Goal: Task Accomplishment & Management: Complete application form

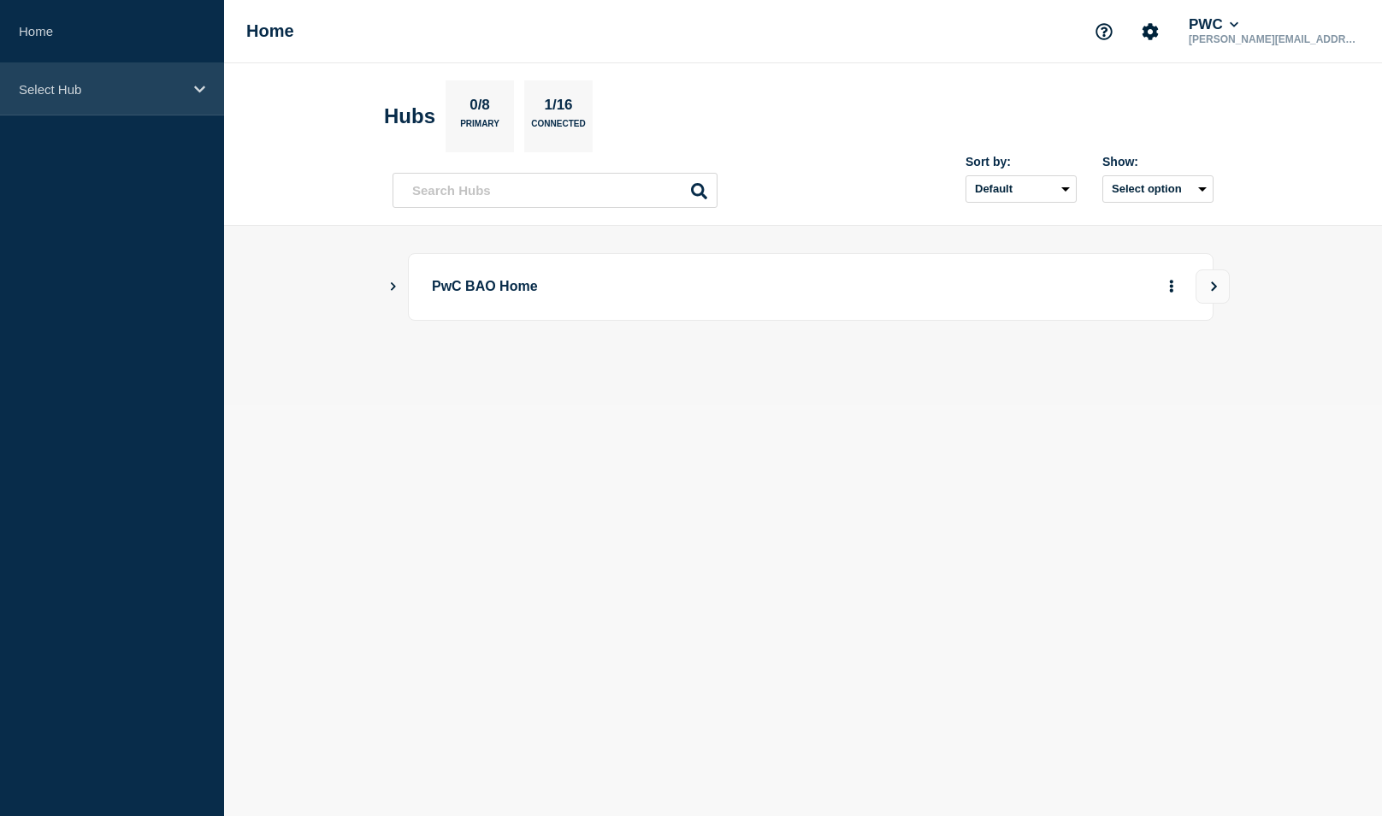
click at [81, 110] on div "Select Hub" at bounding box center [112, 89] width 224 height 52
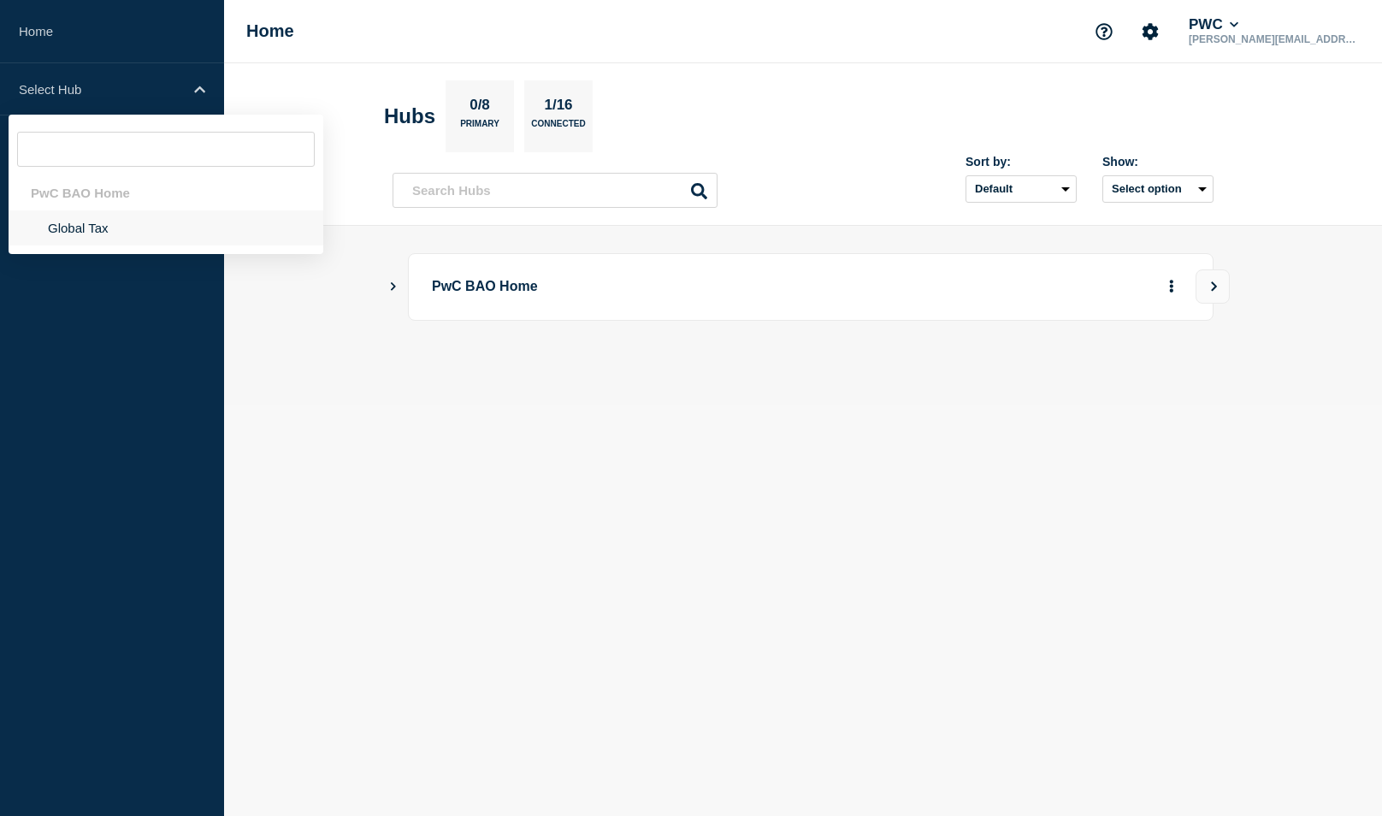
click at [108, 233] on li "Global Tax" at bounding box center [166, 227] width 315 height 35
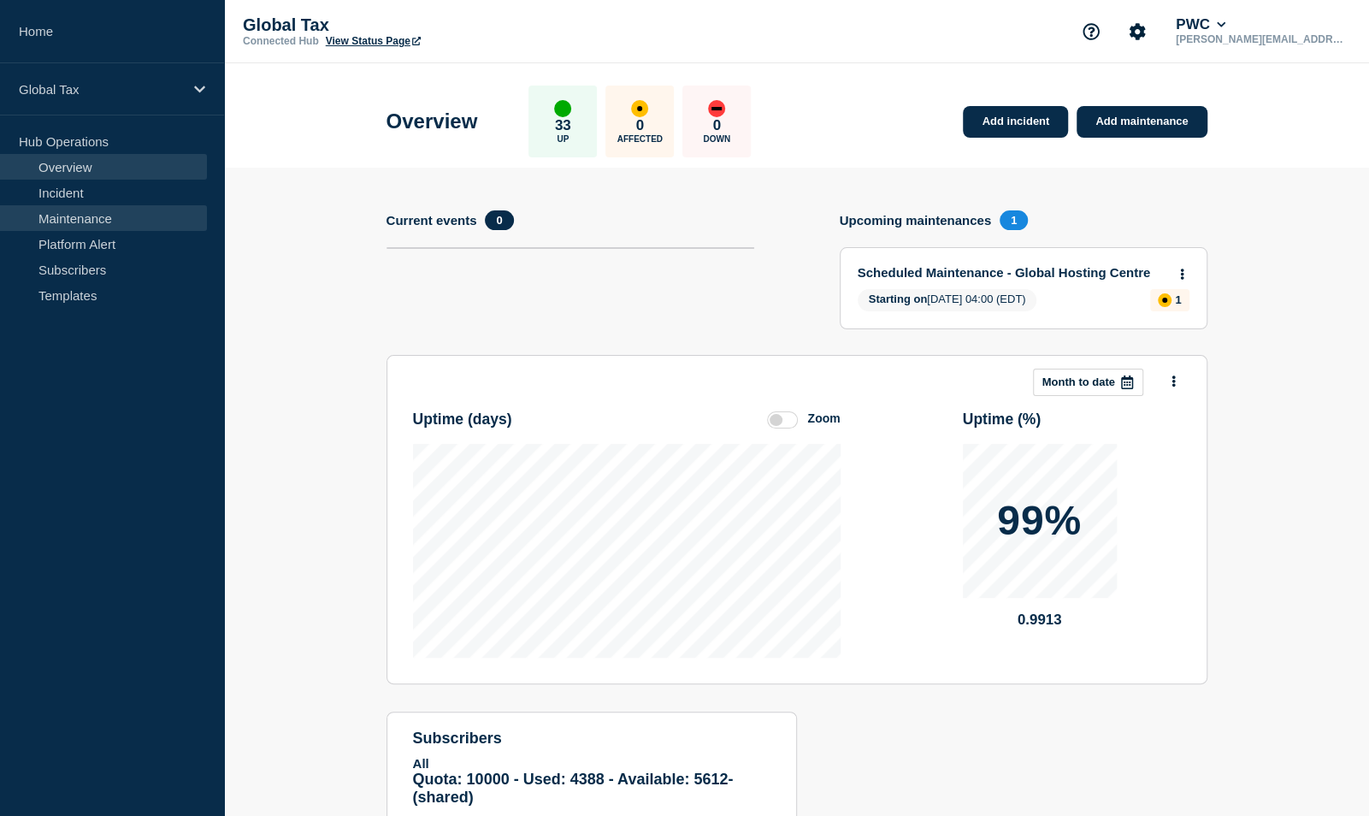
click at [68, 216] on link "Maintenance" at bounding box center [103, 218] width 207 height 26
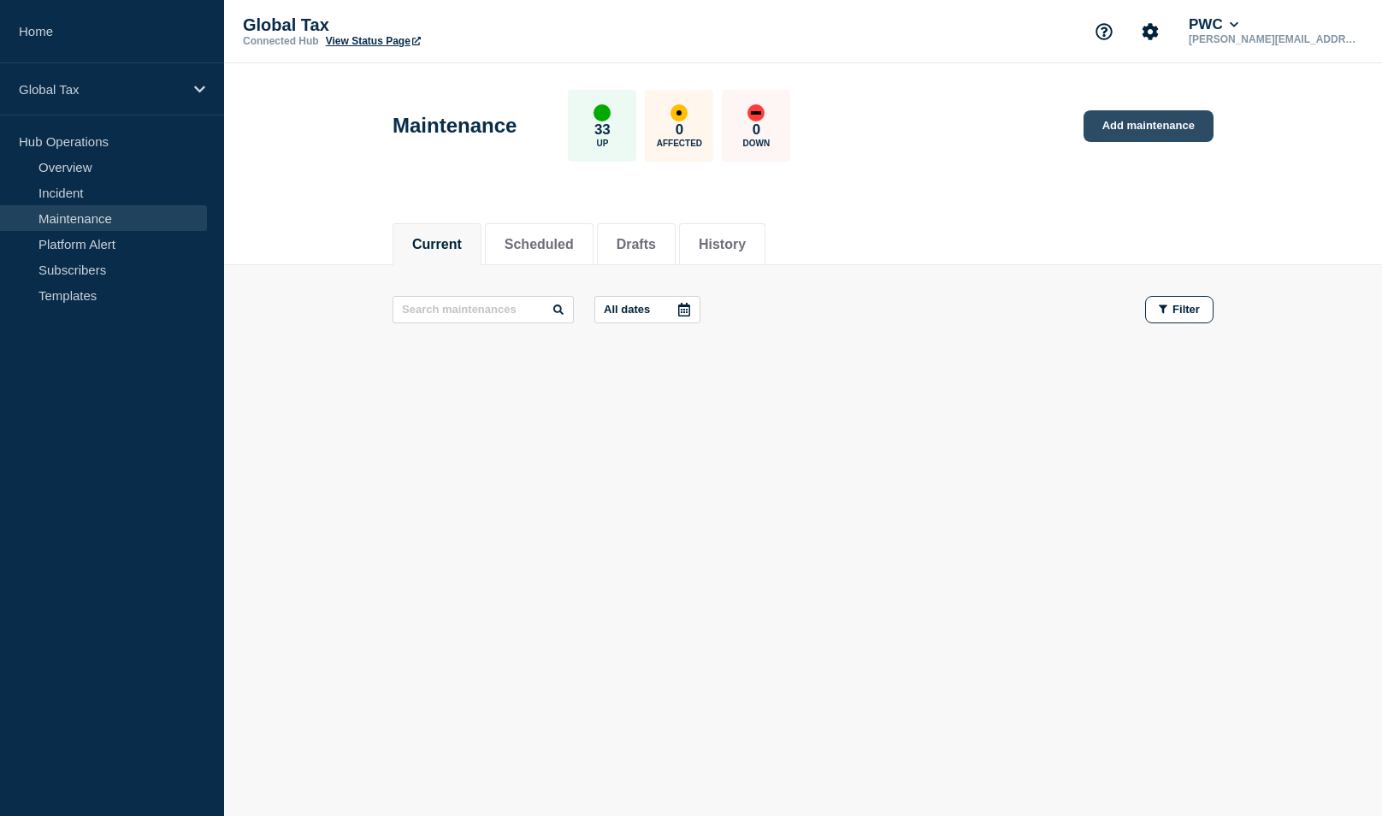
click at [1126, 130] on link "Add maintenance" at bounding box center [1149, 126] width 130 height 32
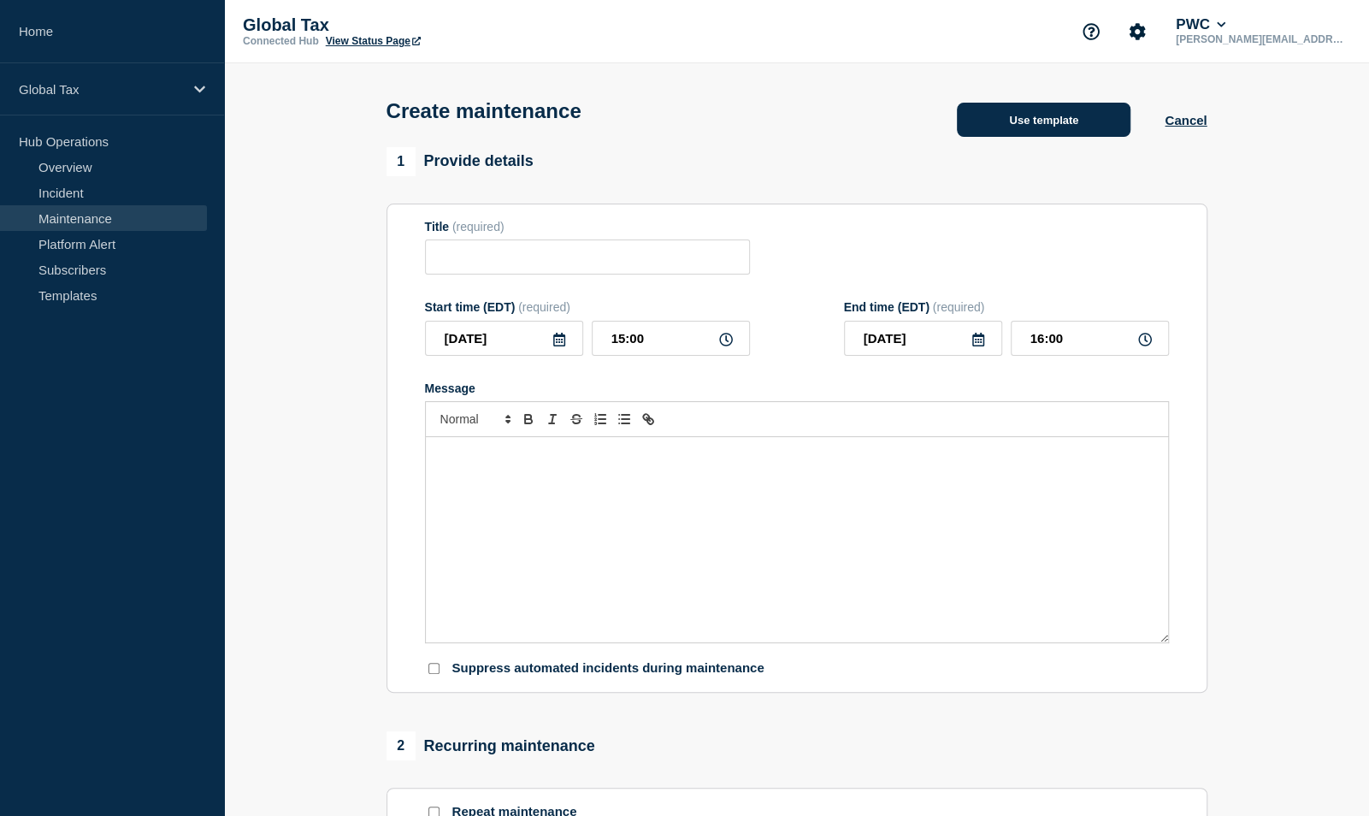
click at [1085, 121] on button "Use template" at bounding box center [1044, 120] width 174 height 34
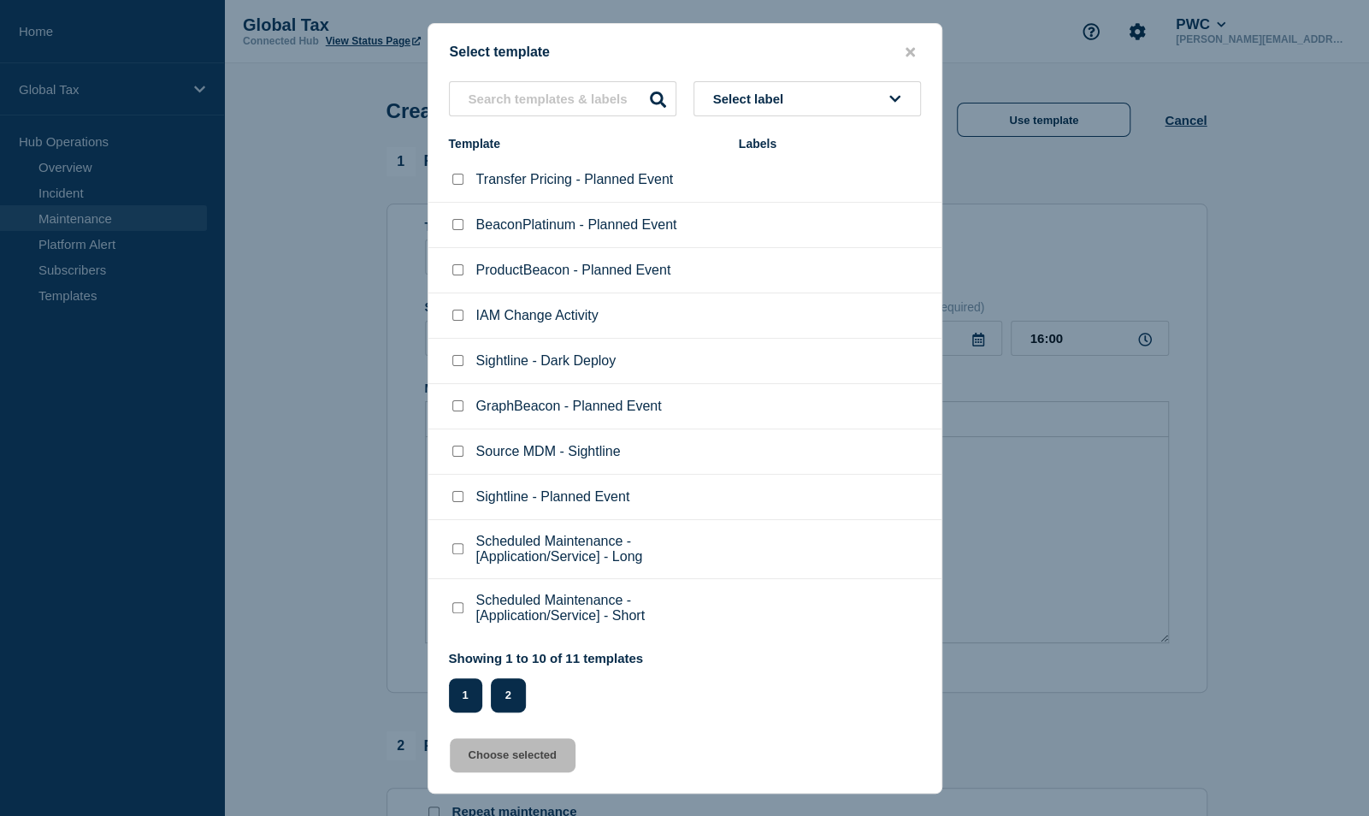
click at [509, 712] on button "2" at bounding box center [508, 695] width 35 height 34
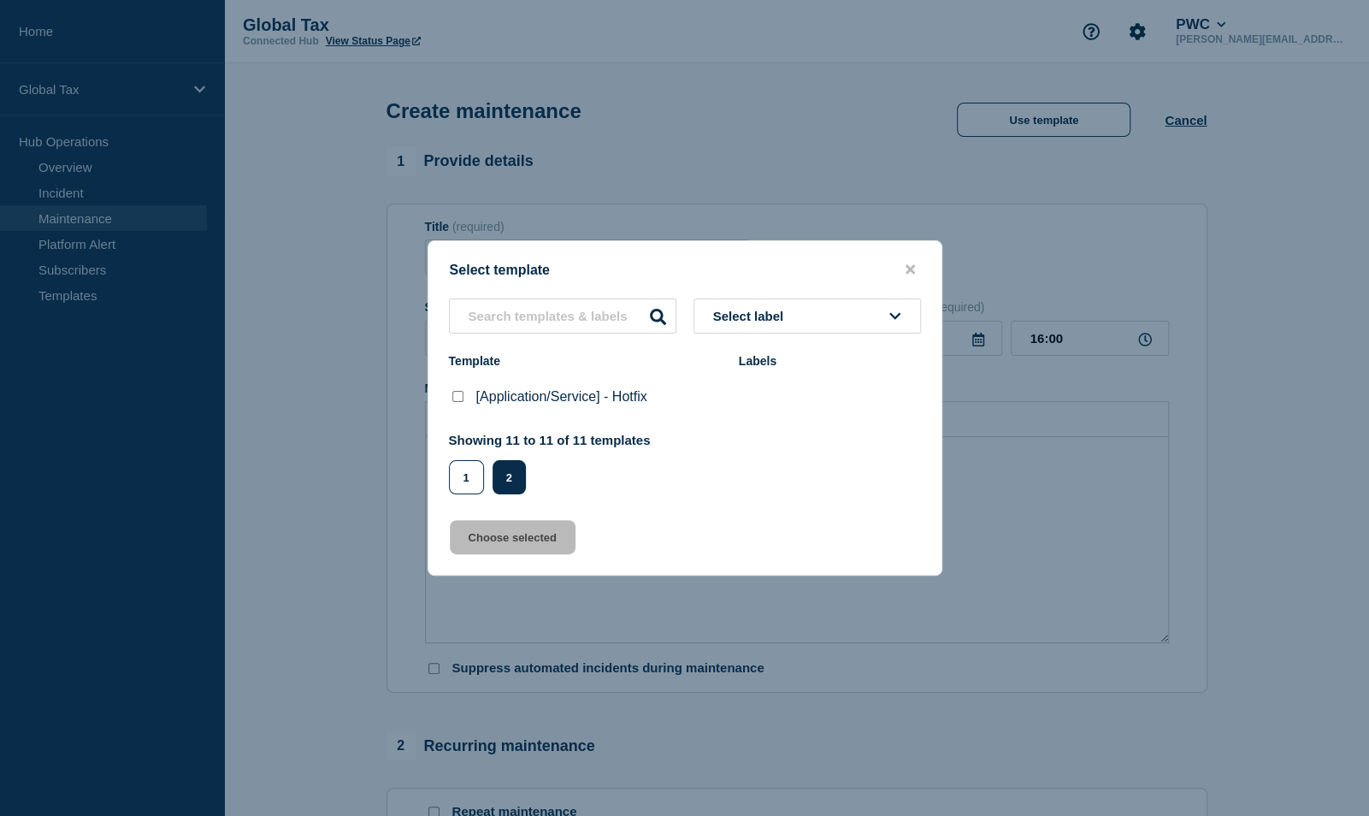
click at [458, 396] on checkbox"] "[Application/Service] - Hotfix checkbox" at bounding box center [457, 396] width 11 height 11
checkbox checkbox"] "true"
click at [517, 546] on button "Choose selected" at bounding box center [513, 537] width 126 height 34
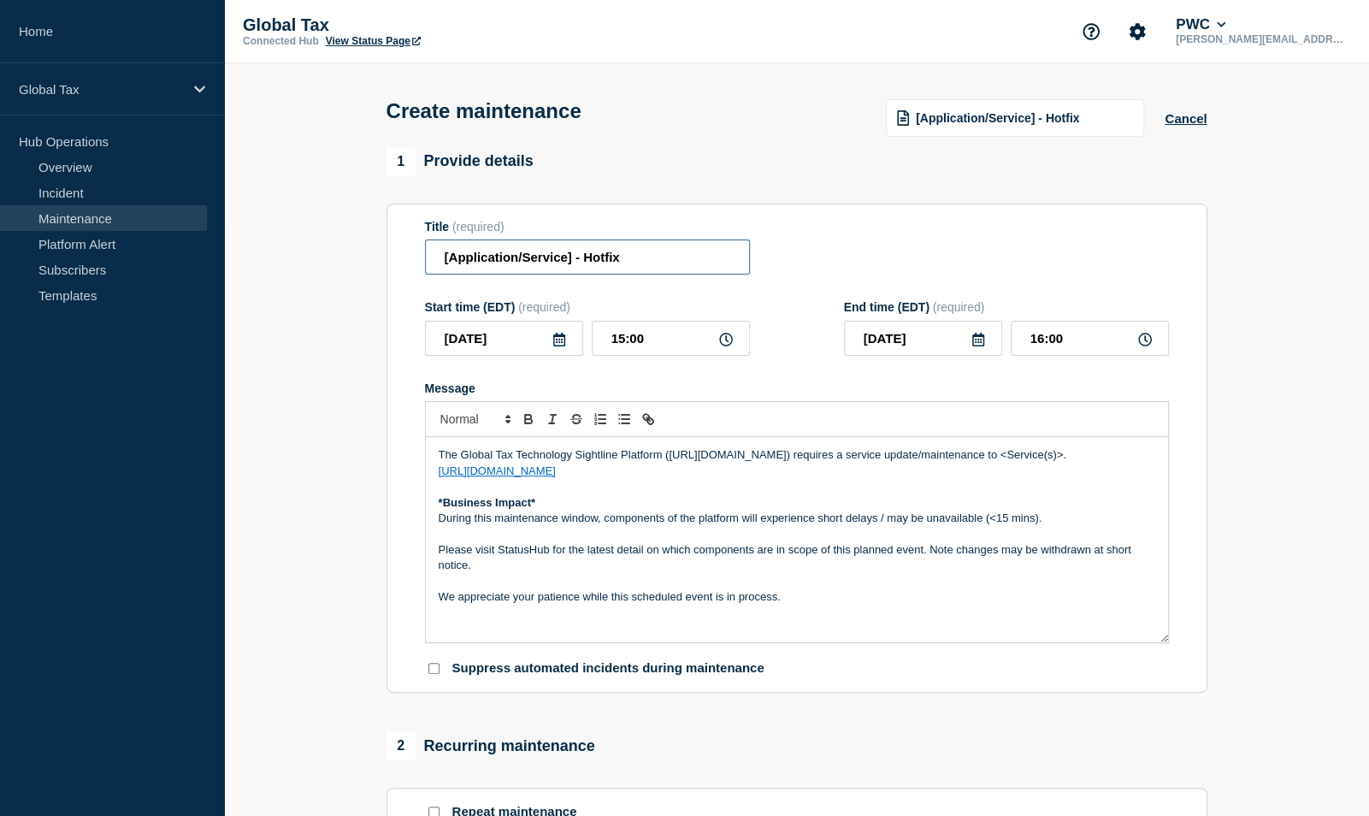
drag, startPoint x: 575, startPoint y: 263, endPoint x: 385, endPoint y: 253, distance: 190.2
click at [385, 253] on div "1 Provide details Title (required) [Application/Service] - Hotfix Start time (E…" at bounding box center [796, 740] width 841 height 1187
type input "Sightline Workbench - Hotfix"
drag, startPoint x: 659, startPoint y: 341, endPoint x: 600, endPoint y: 334, distance: 58.7
click at [600, 334] on input "15:00" at bounding box center [671, 338] width 158 height 35
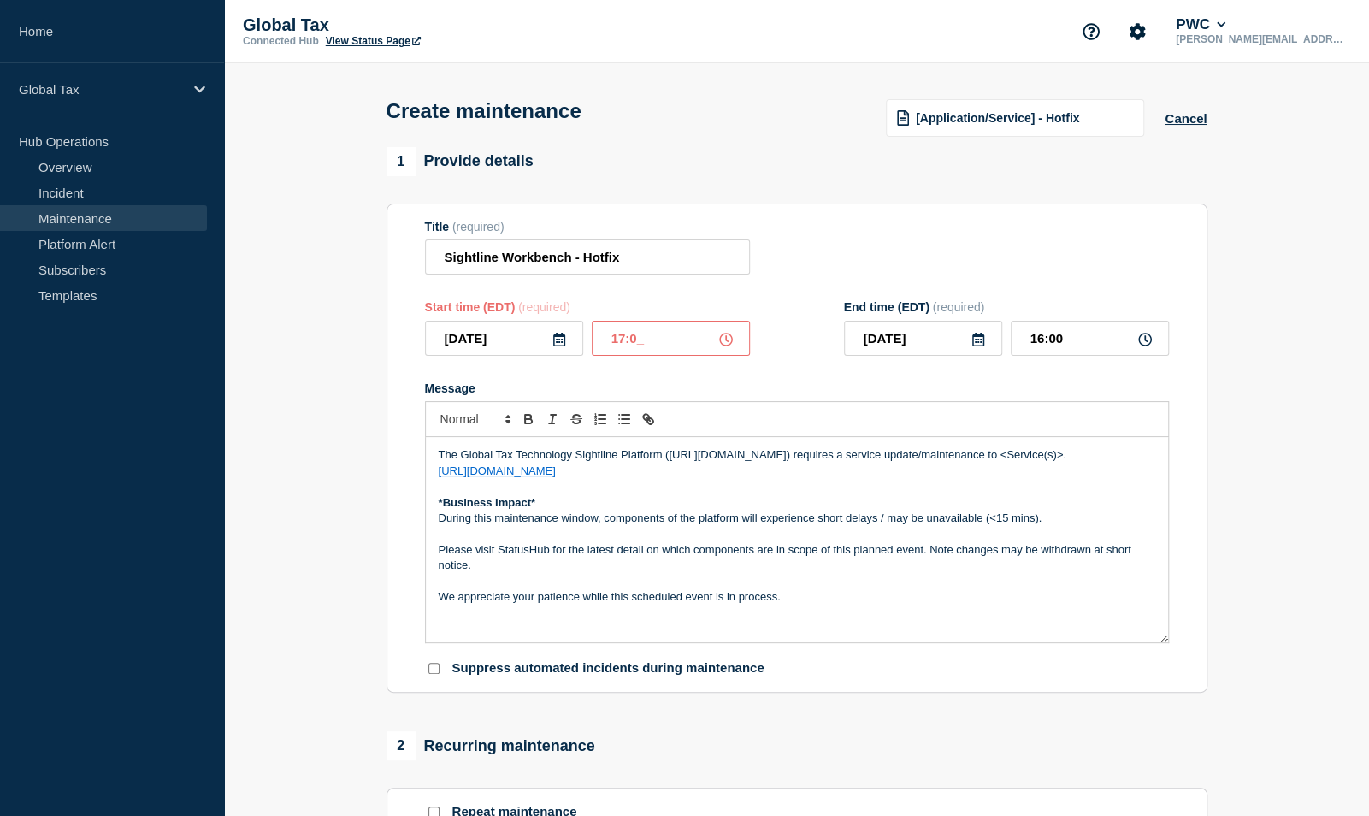
type input "17:00"
type input "18:00"
click at [1038, 457] on p "The Global Tax Technology Sightline Platform (https://sightline.pwc.com) requir…" at bounding box center [797, 454] width 717 height 15
click at [1001, 518] on p "During this maintenance window, components of the platform will experience shor…" at bounding box center [797, 518] width 717 height 15
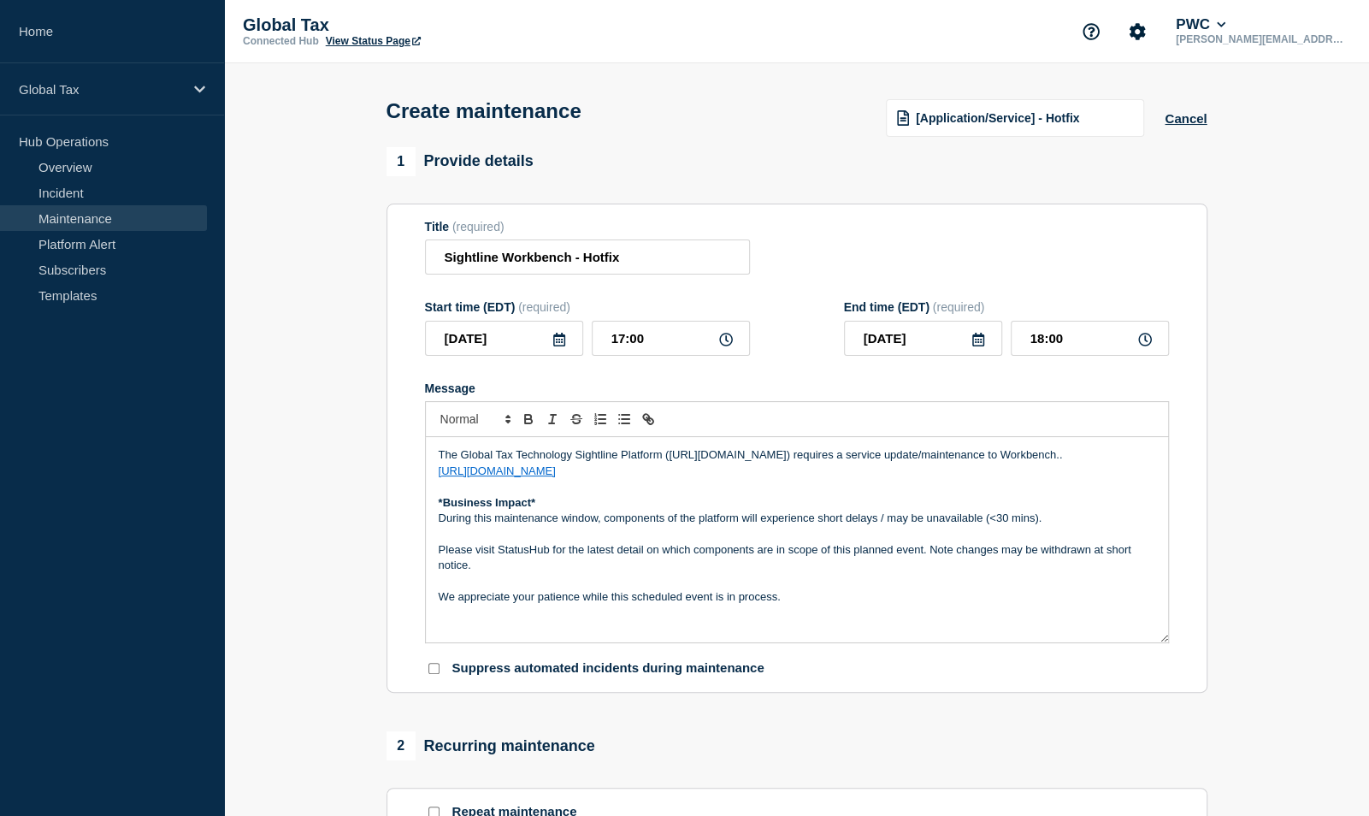
drag, startPoint x: 429, startPoint y: 527, endPoint x: 712, endPoint y: 503, distance: 285.0
click at [847, 511] on div "The Global Tax Technology Sightline Platform (https://sightline.pwc.com) requir…" at bounding box center [797, 539] width 742 height 205
drag, startPoint x: 607, startPoint y: 517, endPoint x: 1175, endPoint y: 519, distance: 567.9
click at [1175, 519] on section "Title (required) Sightline Workbench - Hotfix Start time (EDT) (required) 2025-…" at bounding box center [797, 449] width 821 height 490
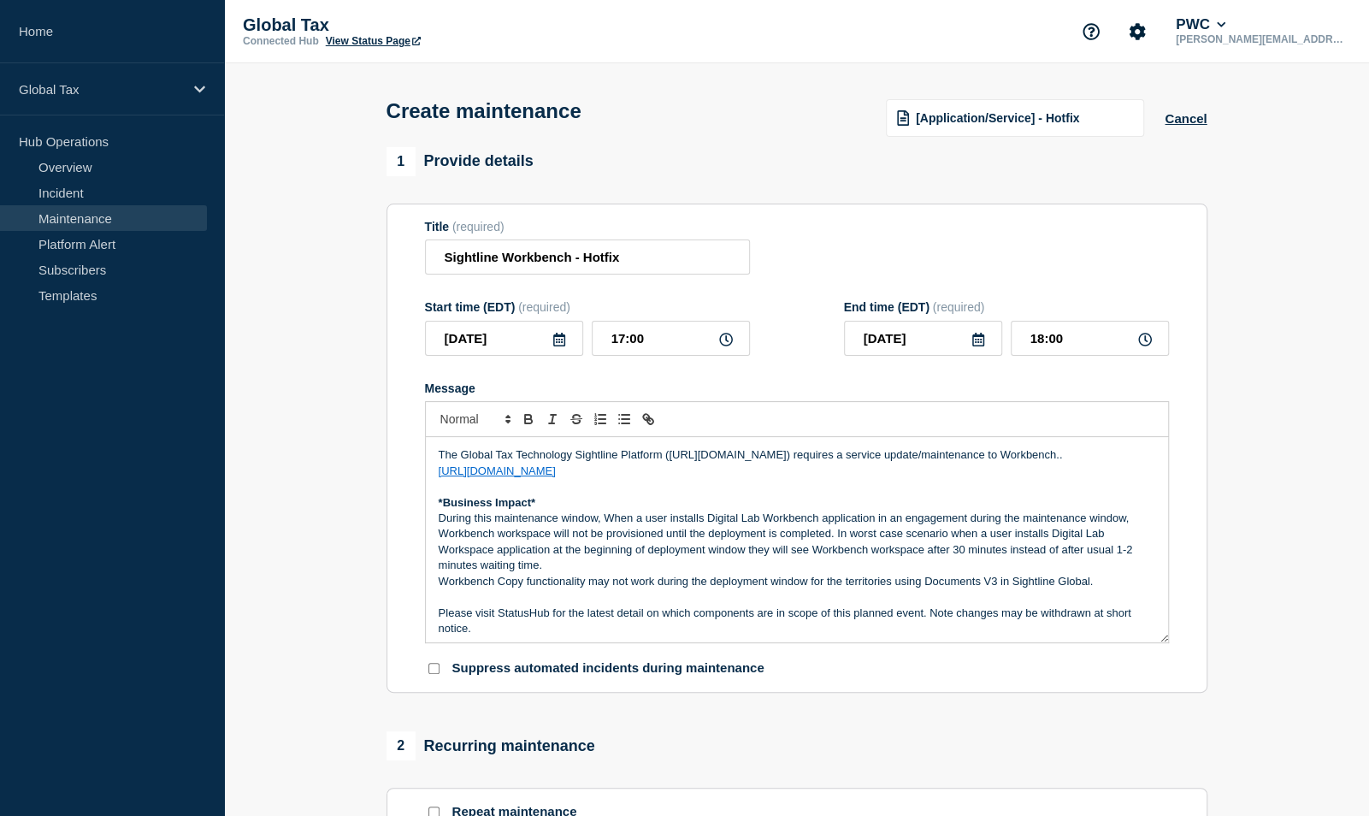
click at [607, 518] on p "During this maintenance window, When a user installs Digital Lab Workbench appl…" at bounding box center [797, 542] width 717 height 63
drag, startPoint x: 1127, startPoint y: 521, endPoint x: 966, endPoint y: 525, distance: 160.9
click at [966, 525] on p "During this maintenance window, when a user installs Digital Lab Workbench appl…" at bounding box center [797, 542] width 717 height 63
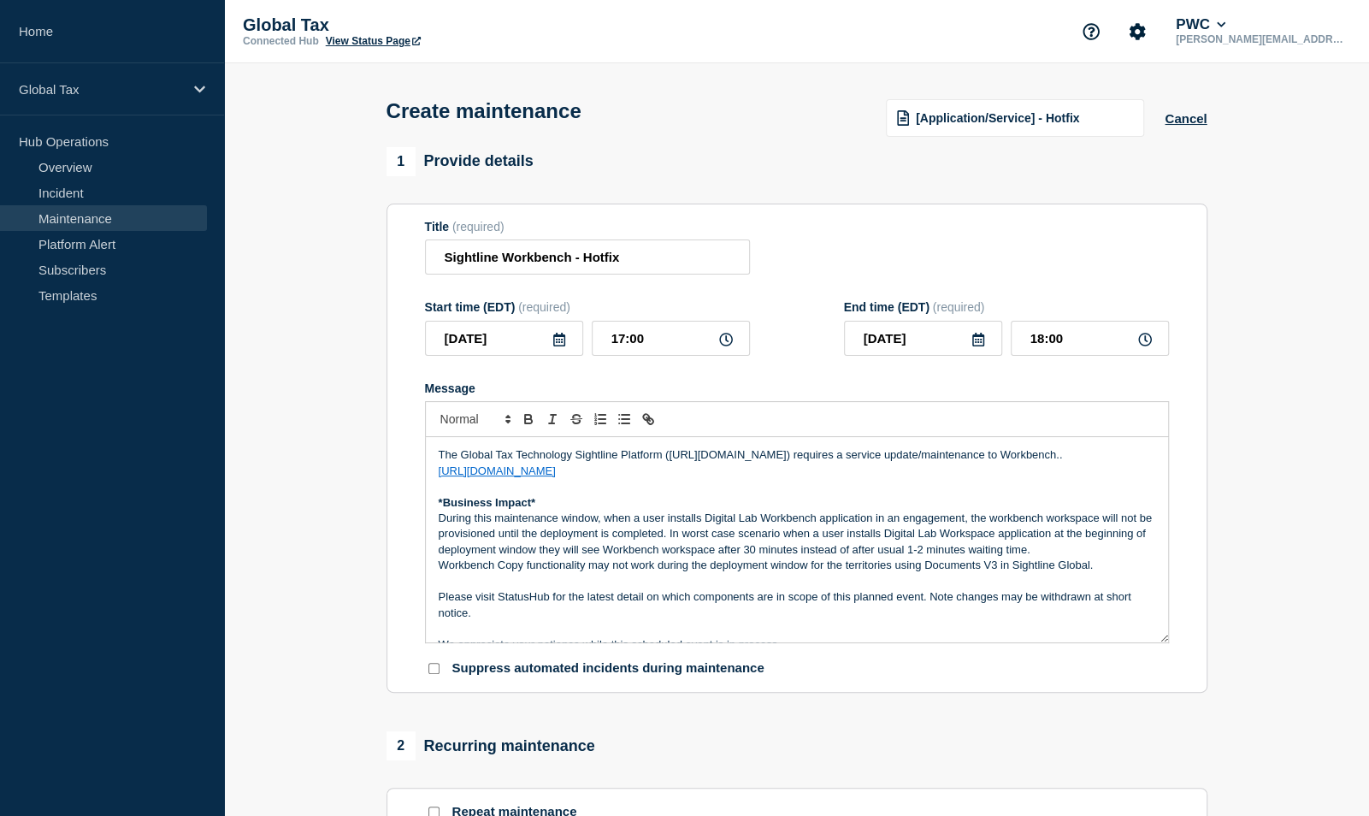
click at [1102, 518] on p "During this maintenance window, when a user installs Digital Lab Workbench appl…" at bounding box center [797, 534] width 717 height 47
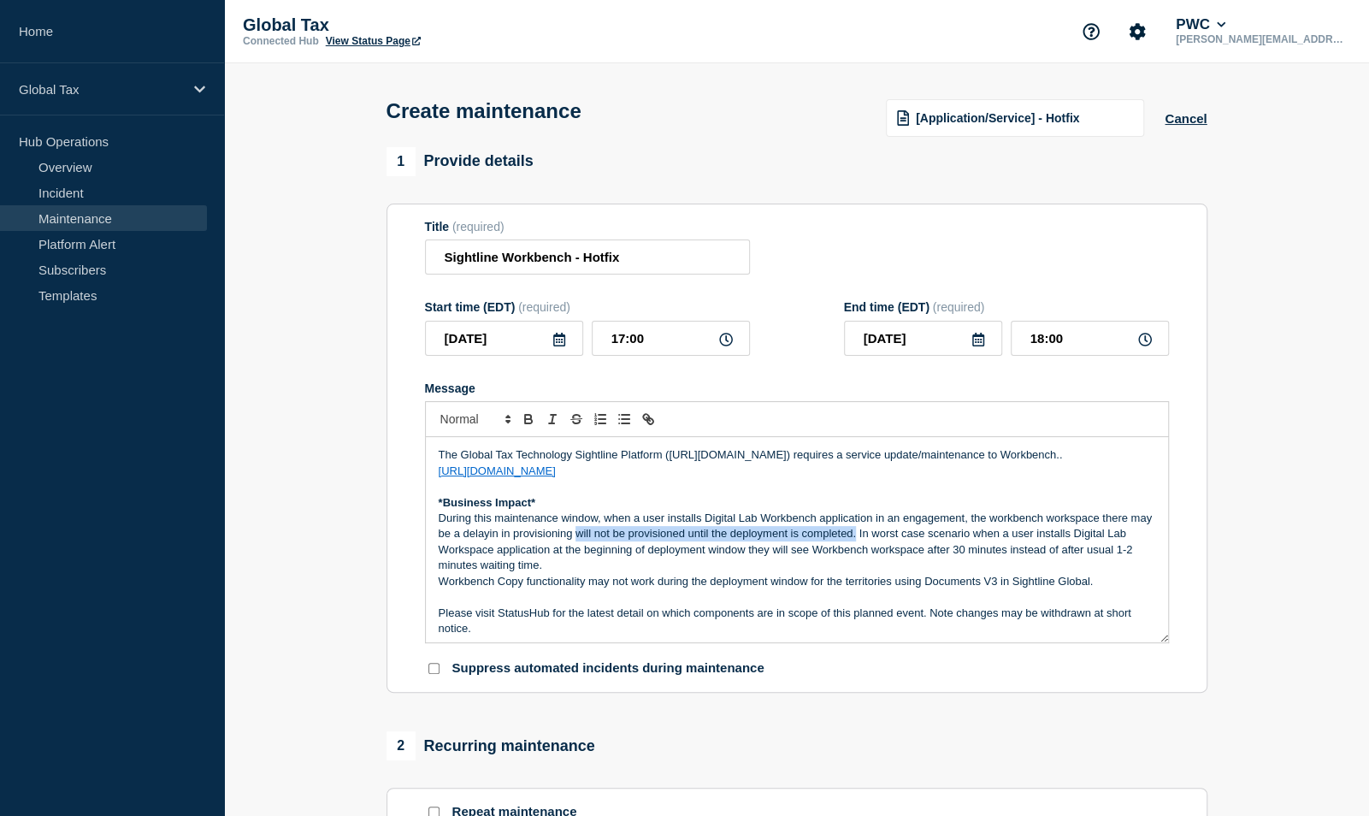
drag, startPoint x: 602, startPoint y: 535, endPoint x: 879, endPoint y: 538, distance: 277.1
click at [879, 538] on p "During this maintenance window, when a user installs Digital Lab Workbench appl…" at bounding box center [797, 542] width 717 height 63
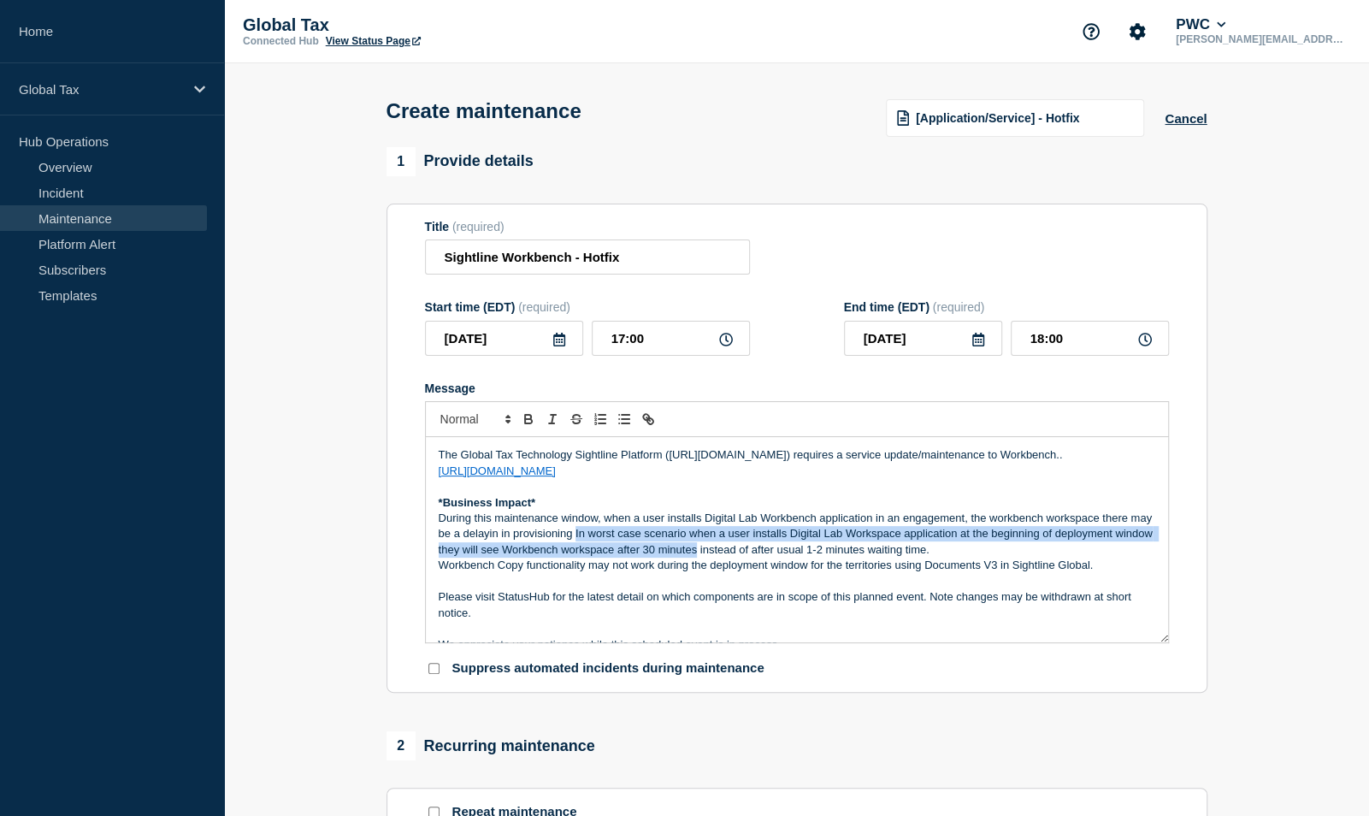
drag, startPoint x: 600, startPoint y: 537, endPoint x: 736, endPoint y: 556, distance: 138.1
click at [736, 556] on div "The Global Tax Technology Sightline Platform (https://sightline.pwc.com) requir…" at bounding box center [797, 539] width 742 height 205
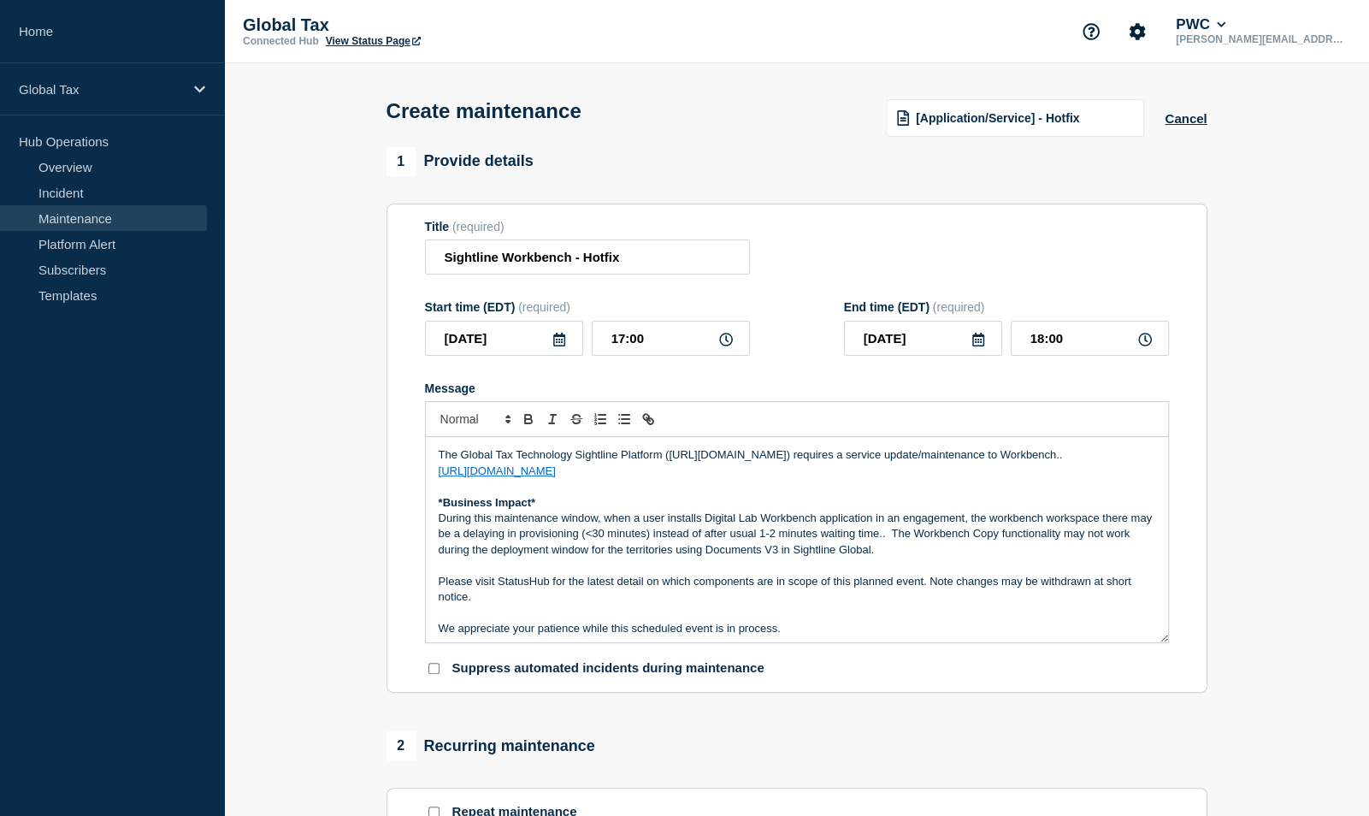
click at [703, 520] on p "During this maintenance window, when a user installs Digital Lab Workbench appl…" at bounding box center [797, 534] width 717 height 47
click at [445, 540] on p "During this maintenance window, when a user installs the Digital Lab Workbench …" at bounding box center [797, 534] width 717 height 47
click at [504, 537] on p "During this maintenance window, when a user installs the Digital Lab Workbench …" at bounding box center [797, 534] width 717 height 47
click at [717, 534] on p "During this maintenance window, when a user installs the Digital Lab Workbench …" at bounding box center [797, 534] width 717 height 47
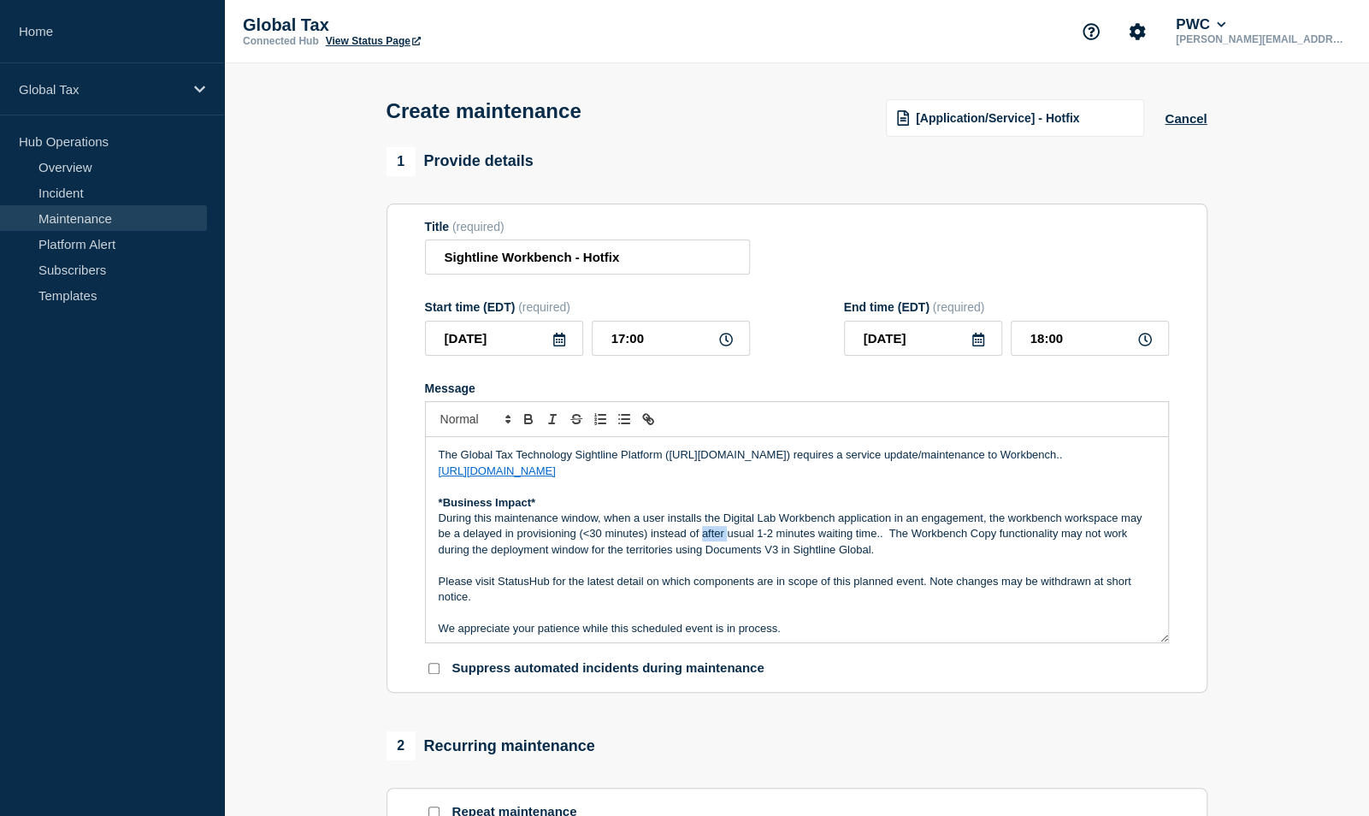
click at [717, 534] on p "During this maintenance window, when a user installs the Digital Lab Workbench …" at bounding box center [797, 534] width 717 height 47
click at [884, 558] on p "During this maintenance window, when a user installs the Digital Lab Workbench …" at bounding box center [797, 534] width 717 height 47
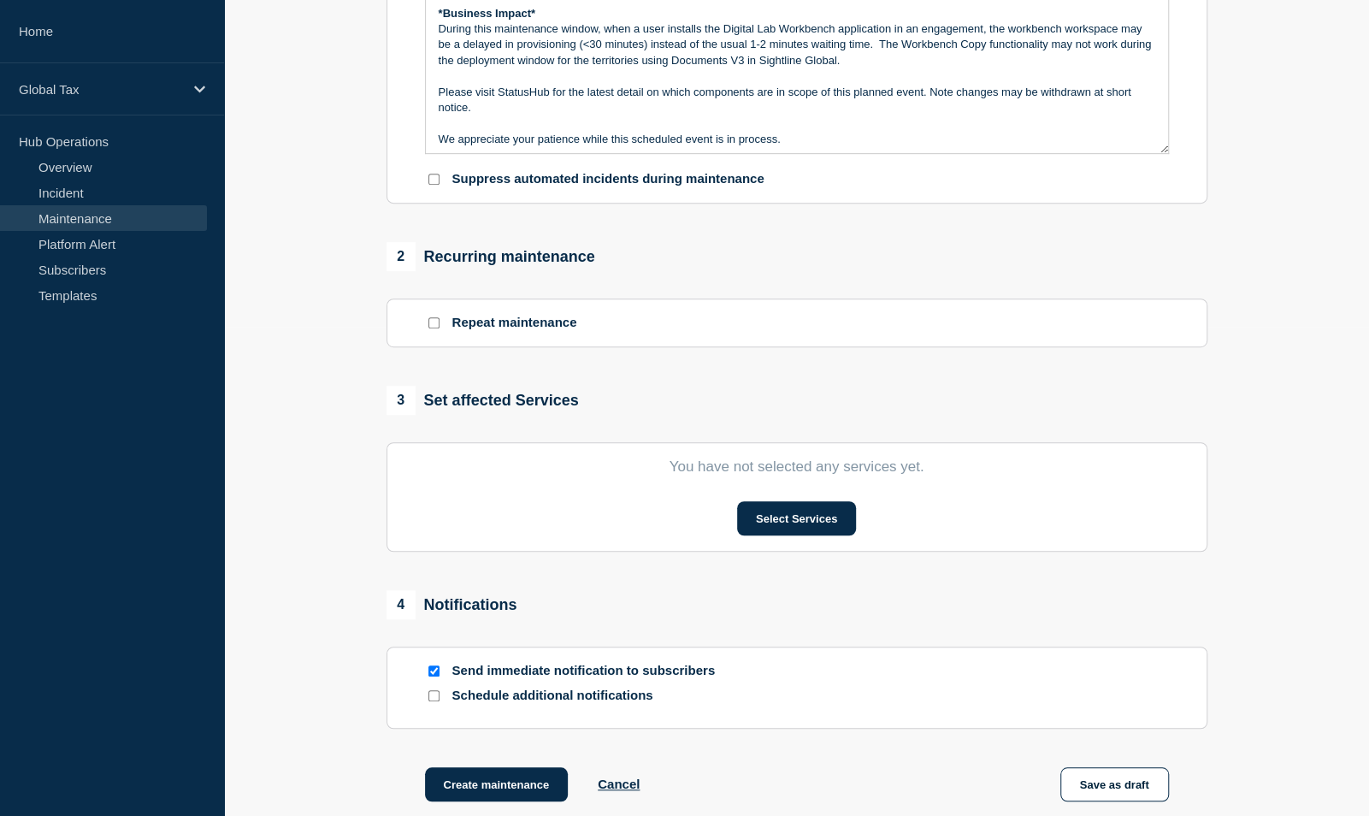
scroll to position [513, 0]
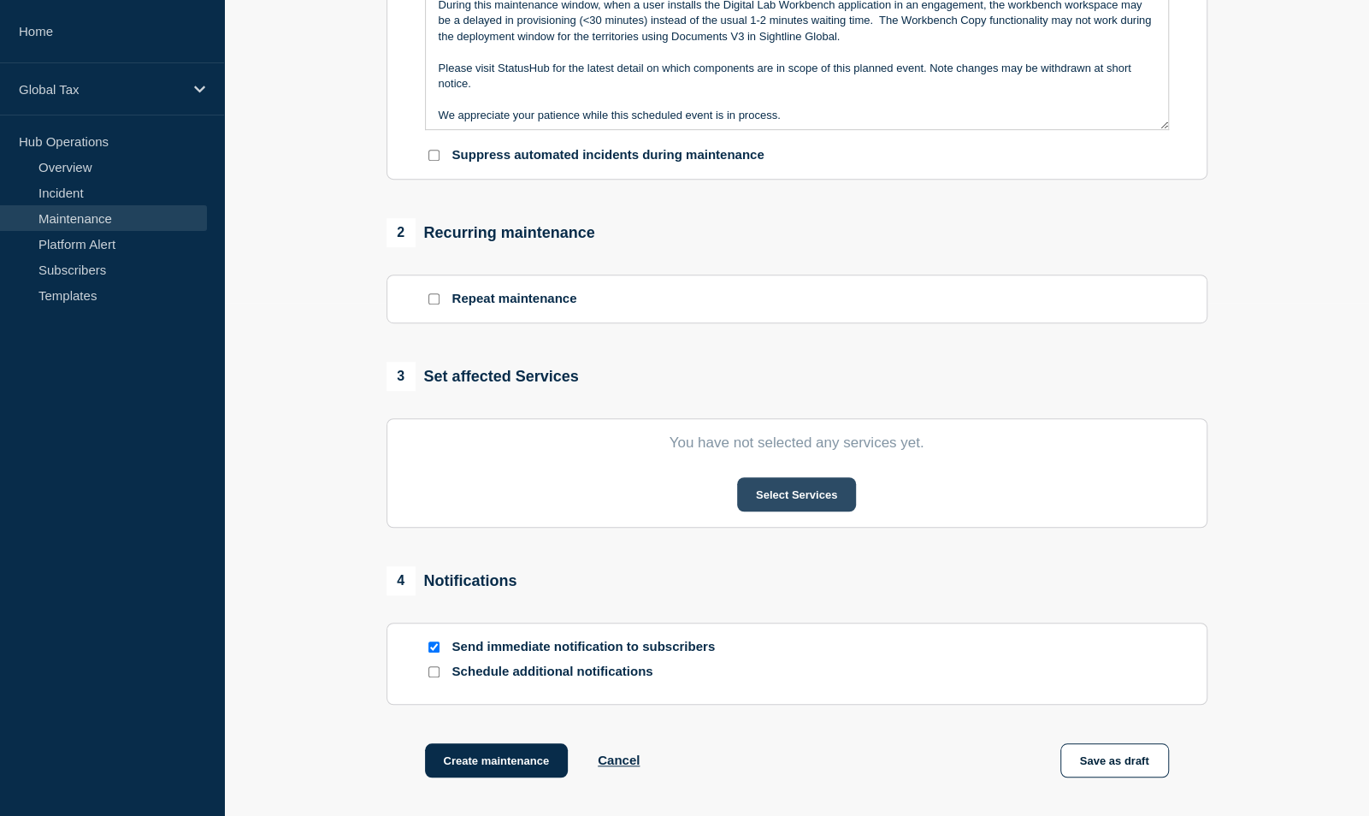
click at [782, 500] on button "Select Services" at bounding box center [796, 494] width 119 height 34
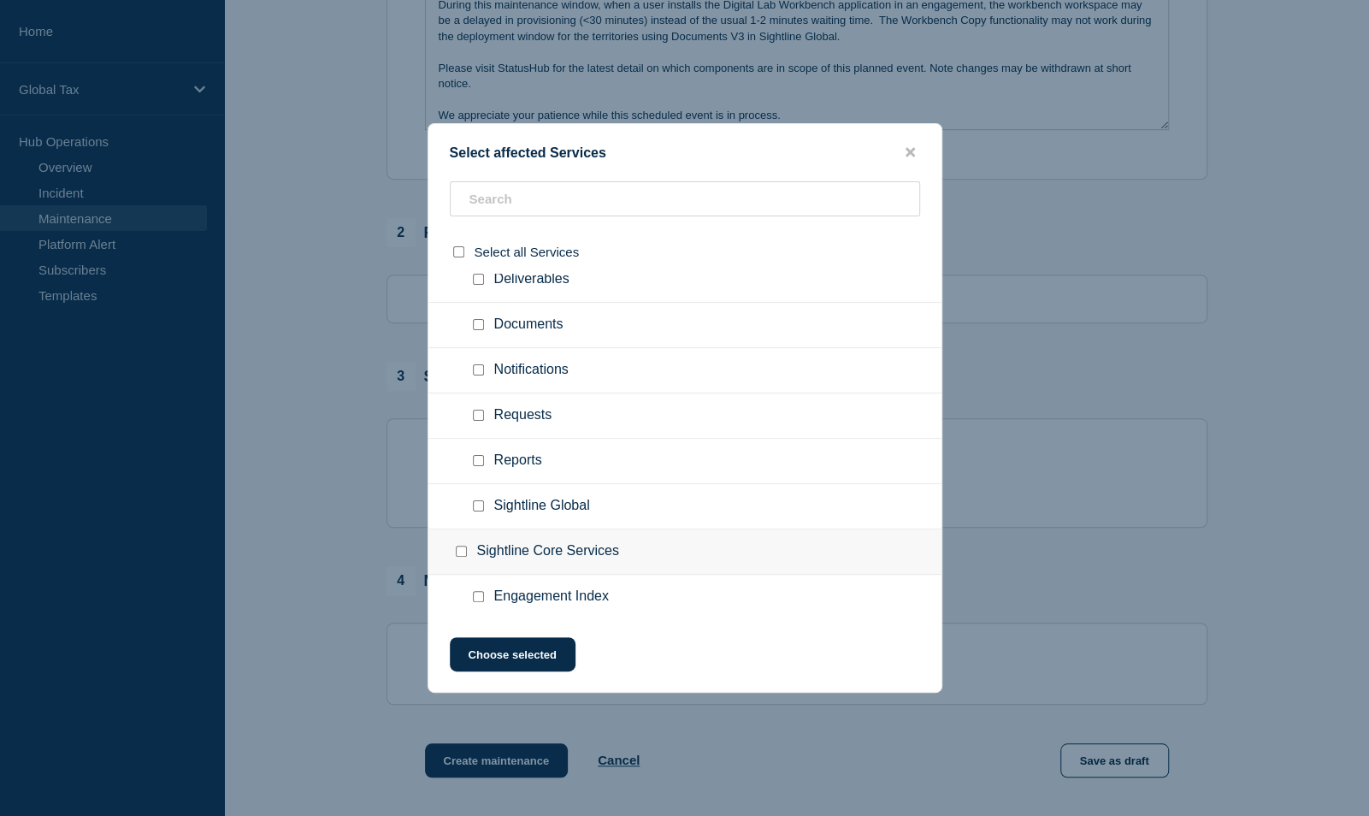
scroll to position [1469, 0]
click at [476, 408] on input "Documents checkbox" at bounding box center [478, 413] width 11 height 11
checkbox input "true"
click at [479, 589] on input "Sightline Global checkbox" at bounding box center [478, 594] width 11 height 11
checkbox input "true"
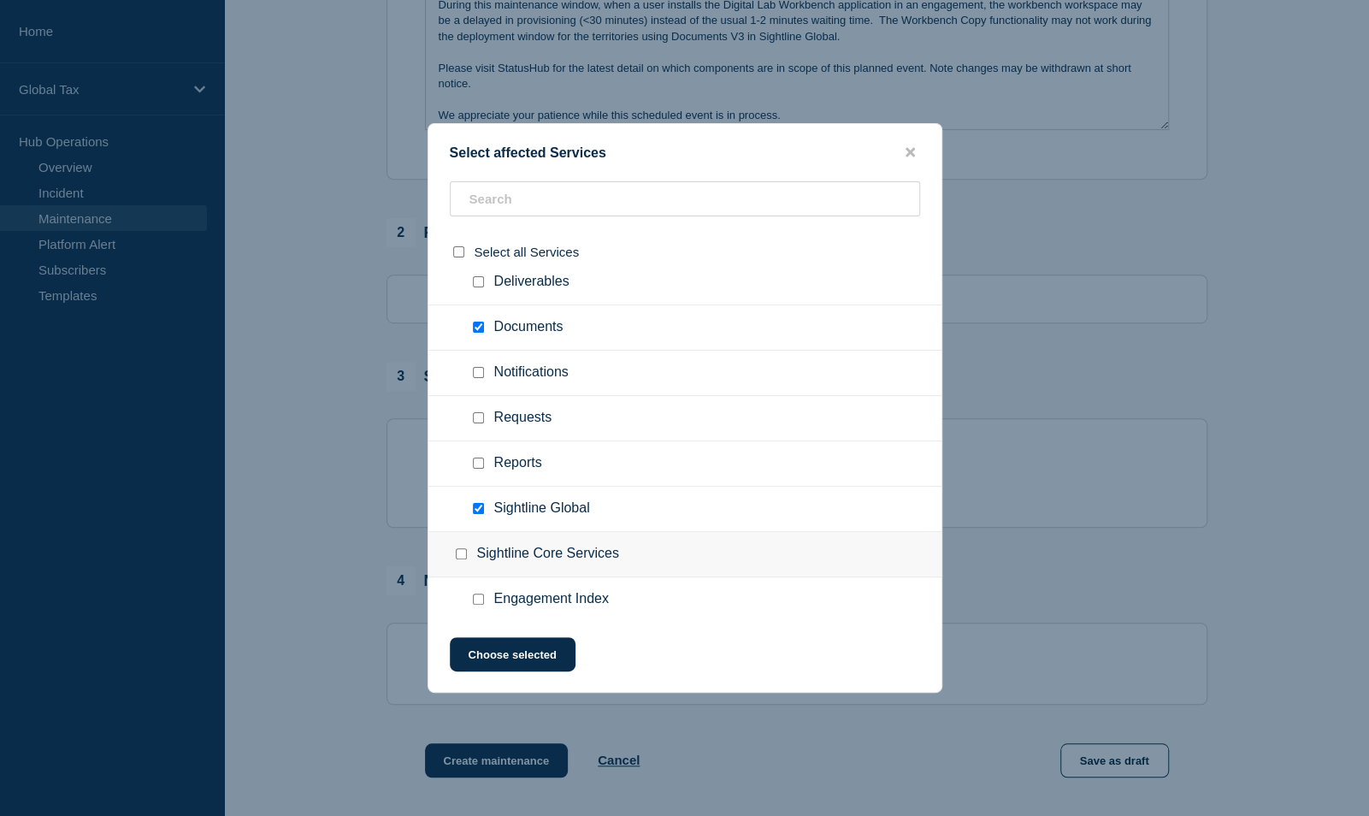
scroll to position [1640, 0]
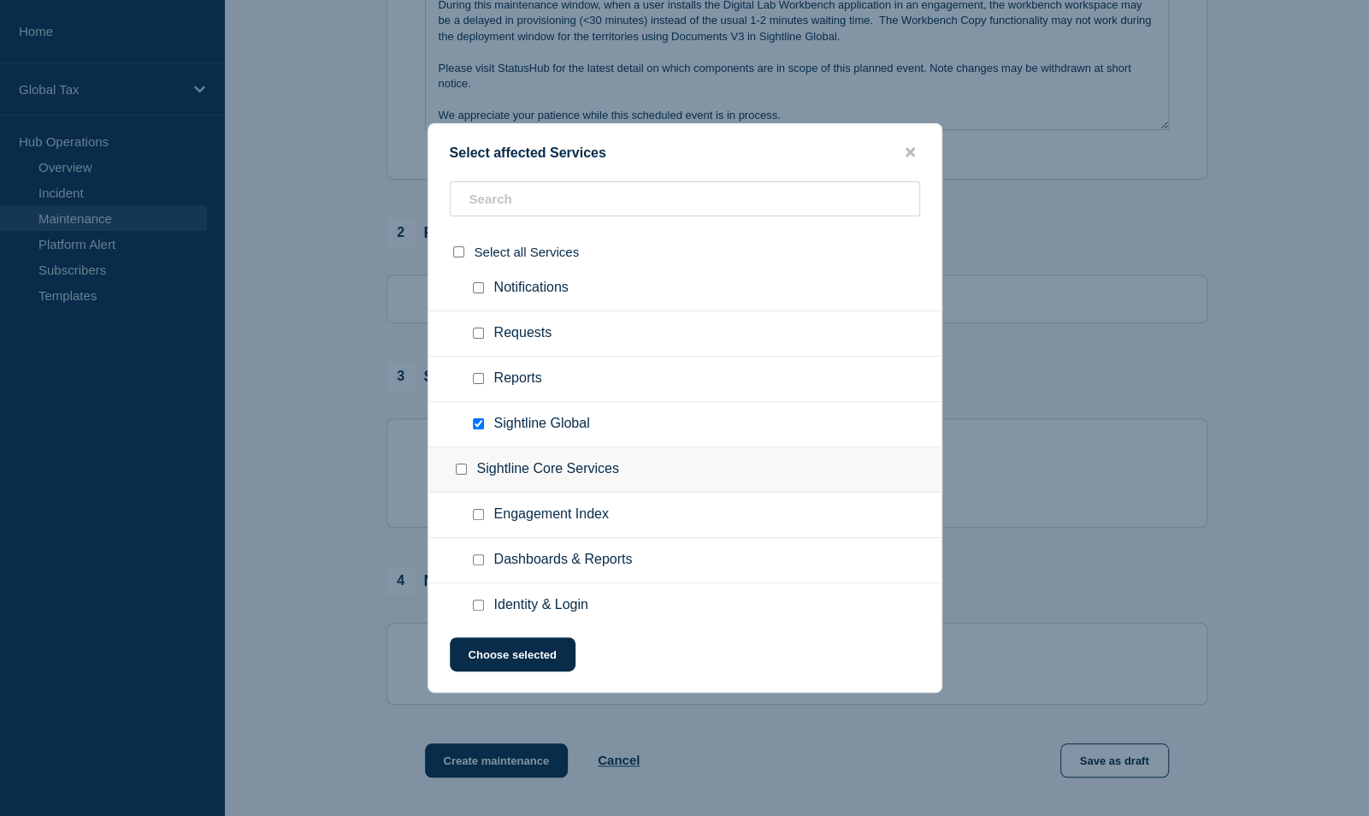
click at [481, 554] on input "Dashboards & Reports checkbox" at bounding box center [478, 559] width 11 height 11
checkbox input "true"
click at [477, 652] on button "Choose selected" at bounding box center [513, 654] width 126 height 34
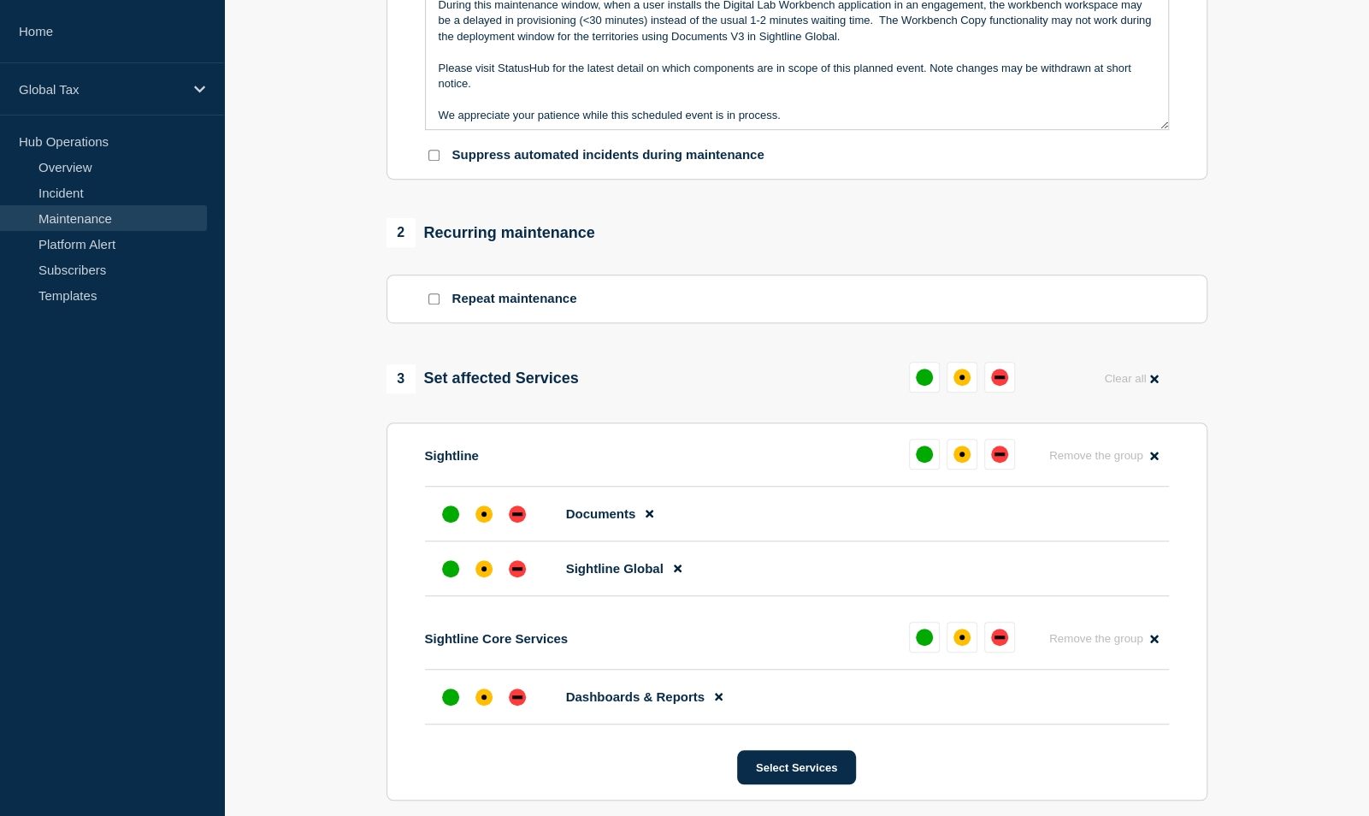
click at [1260, 229] on section "1 Provide details Title (required) Sightline Workbench - Hotfix Start time (EDT…" at bounding box center [796, 364] width 1145 height 1460
click at [716, 706] on button at bounding box center [719, 696] width 28 height 33
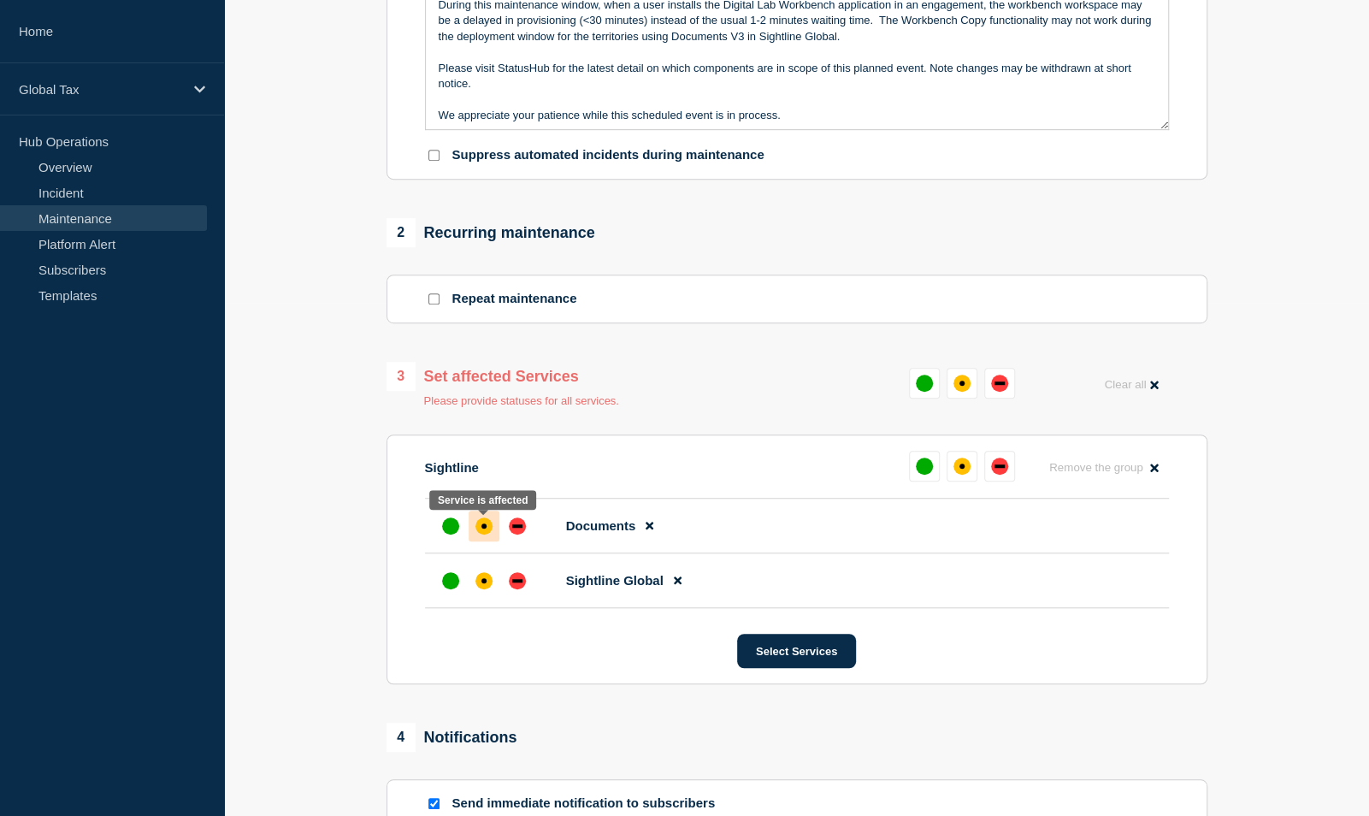
click at [488, 524] on div "affected" at bounding box center [484, 525] width 17 height 17
click at [491, 580] on div "affected" at bounding box center [484, 580] width 17 height 17
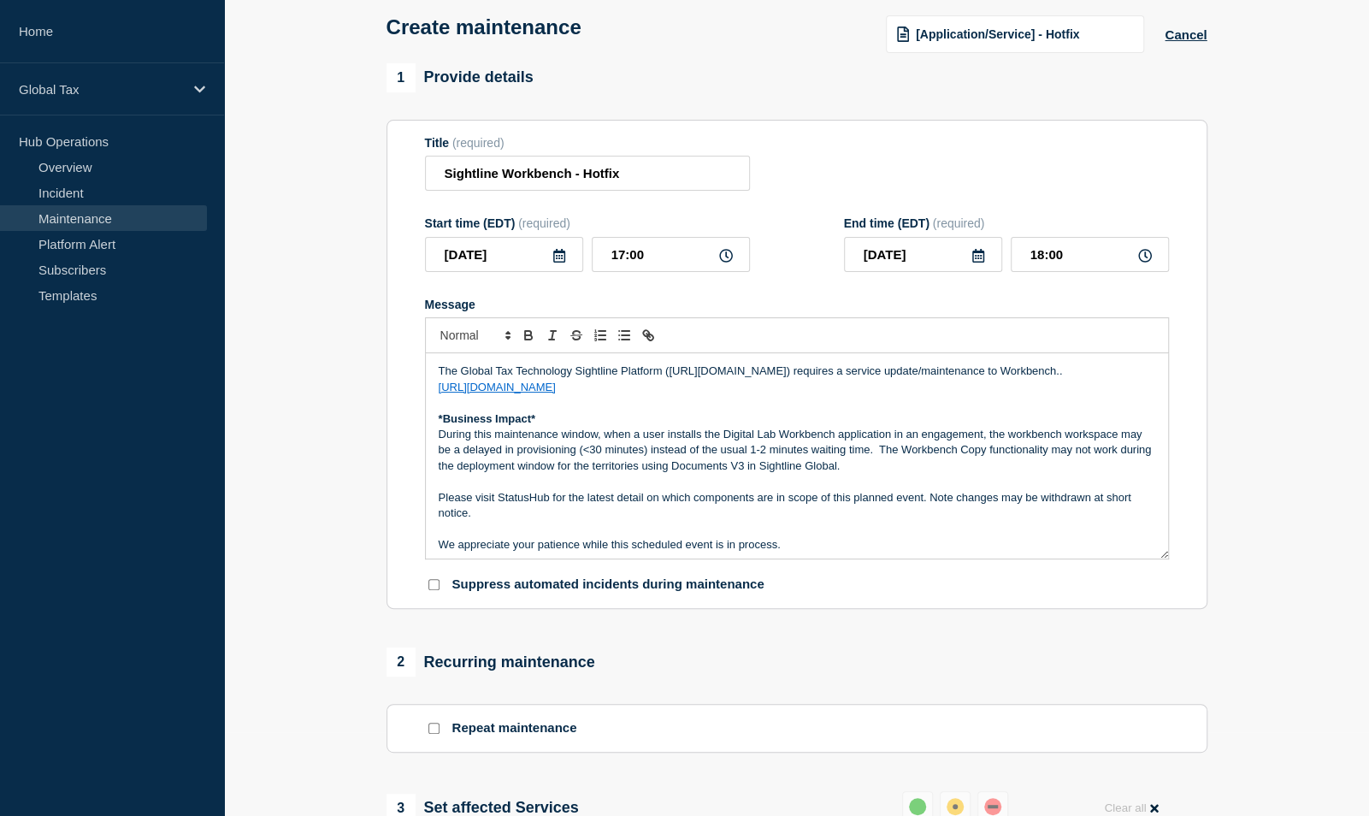
scroll to position [0, 0]
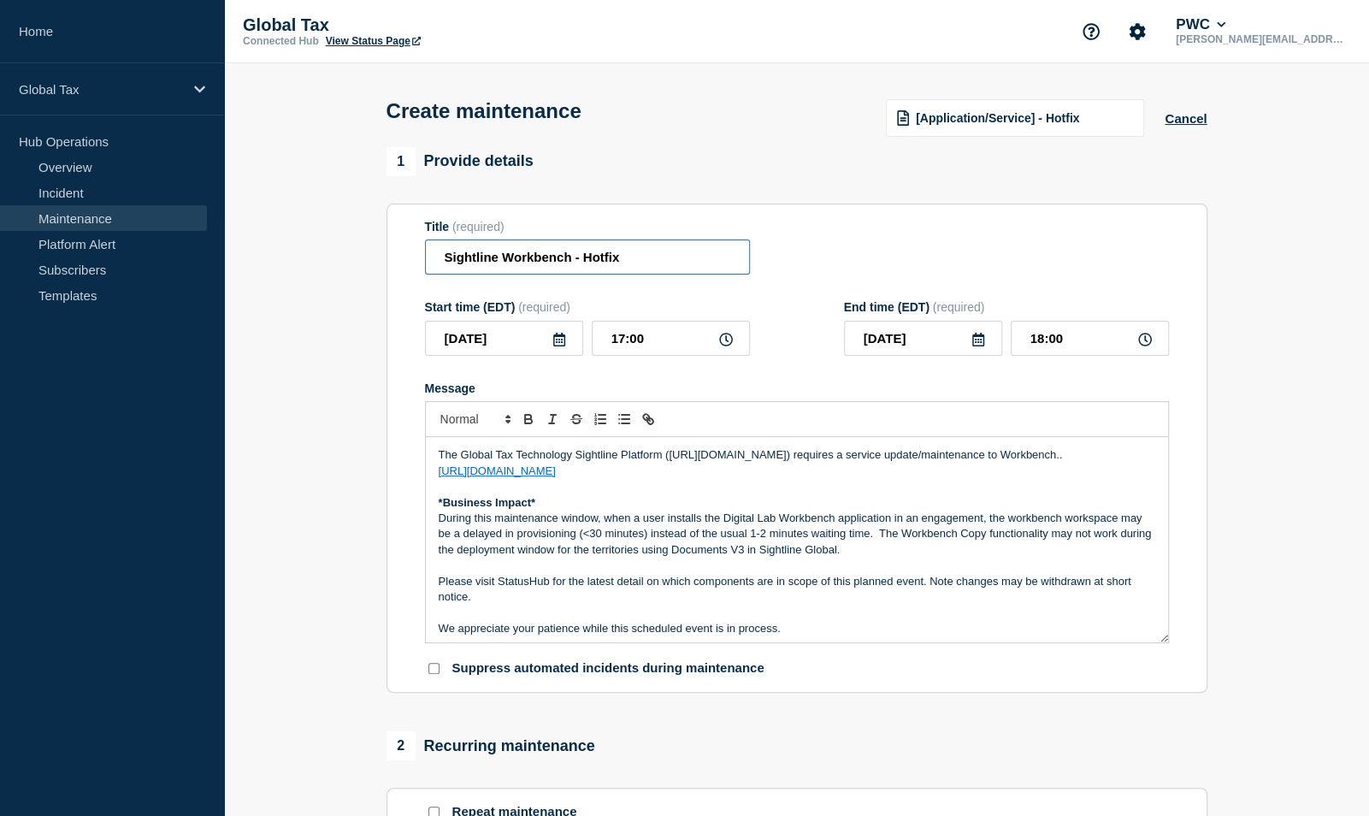
click at [445, 258] on input "Sightline Workbench - Hotfix" at bounding box center [587, 256] width 325 height 35
type input "Sightline Workbench - Hotfix"
click at [676, 554] on p "During this maintenance window, when a user installs the Digital Lab Workbench …" at bounding box center [797, 534] width 717 height 47
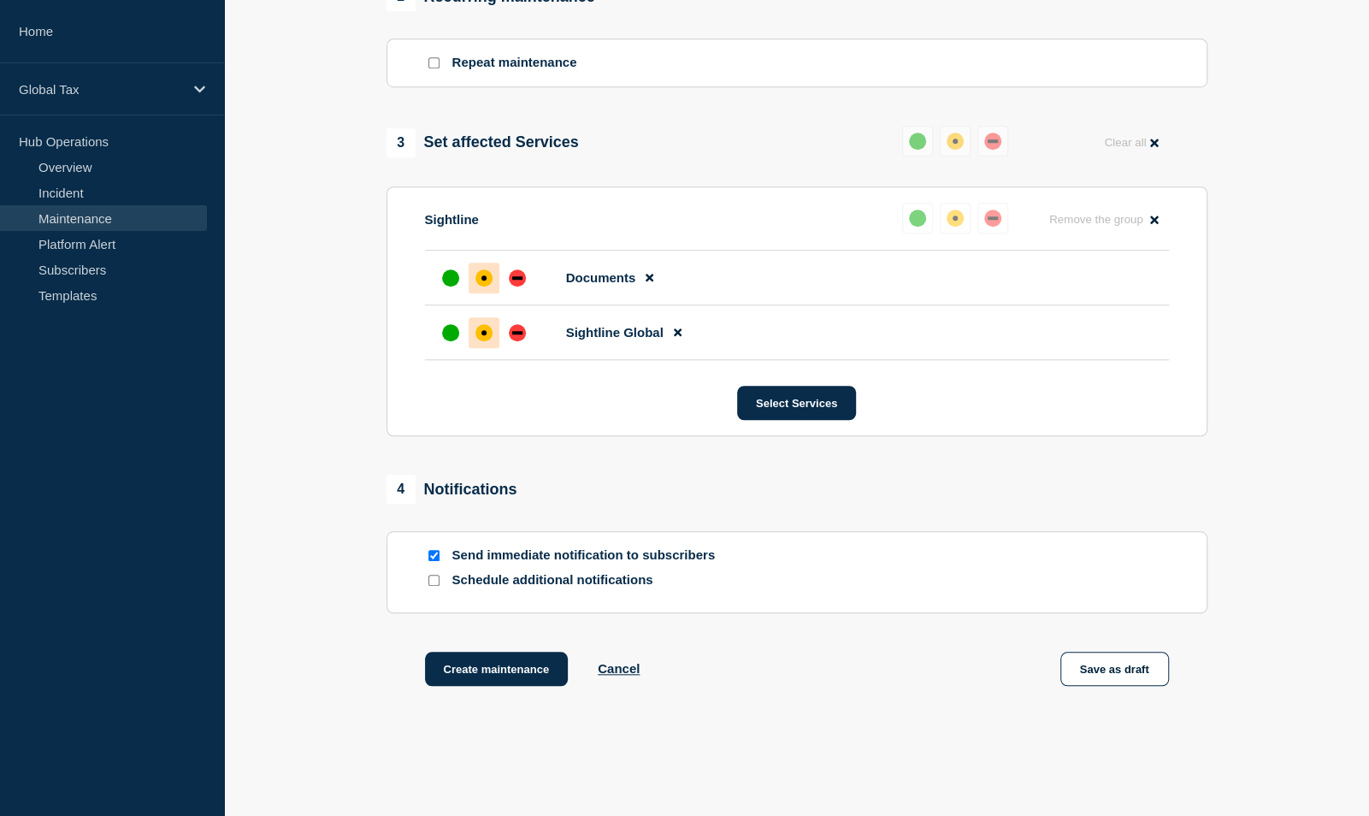
scroll to position [819, 0]
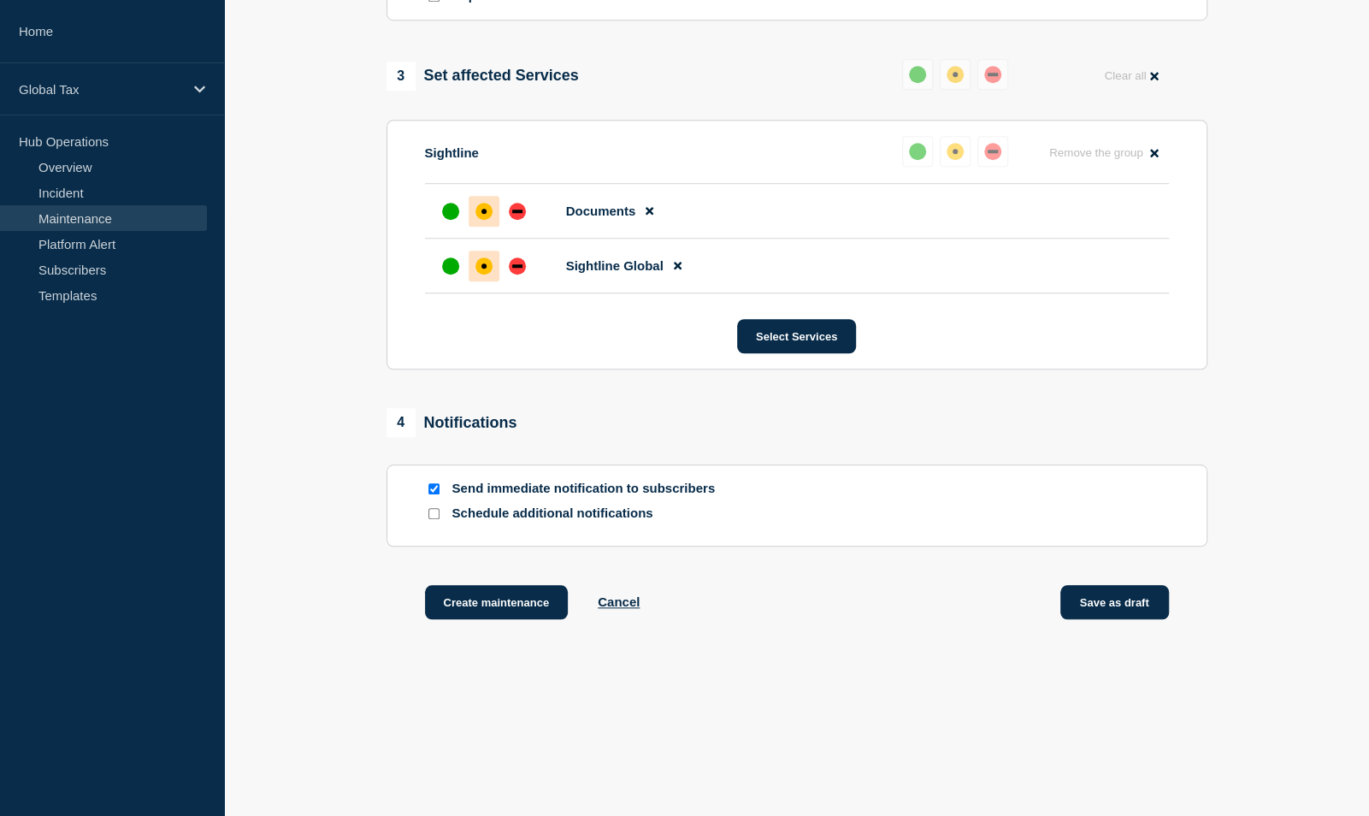
click at [1112, 606] on button "Save as draft" at bounding box center [1115, 602] width 109 height 34
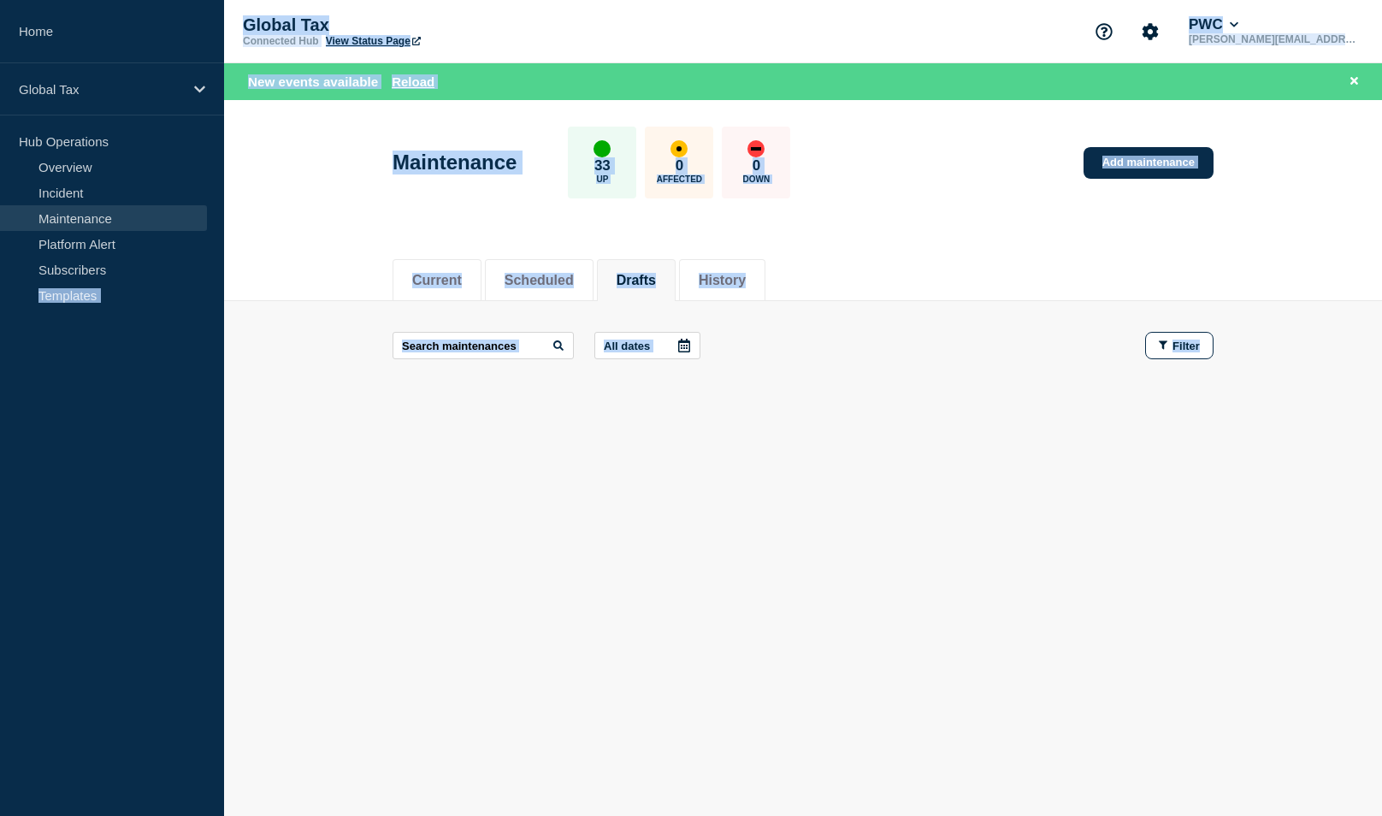
click at [0, 549] on html "Home Global Tax Hub Operations Overview Incident Maintenance Platform Alert Sub…" at bounding box center [691, 408] width 1382 height 816
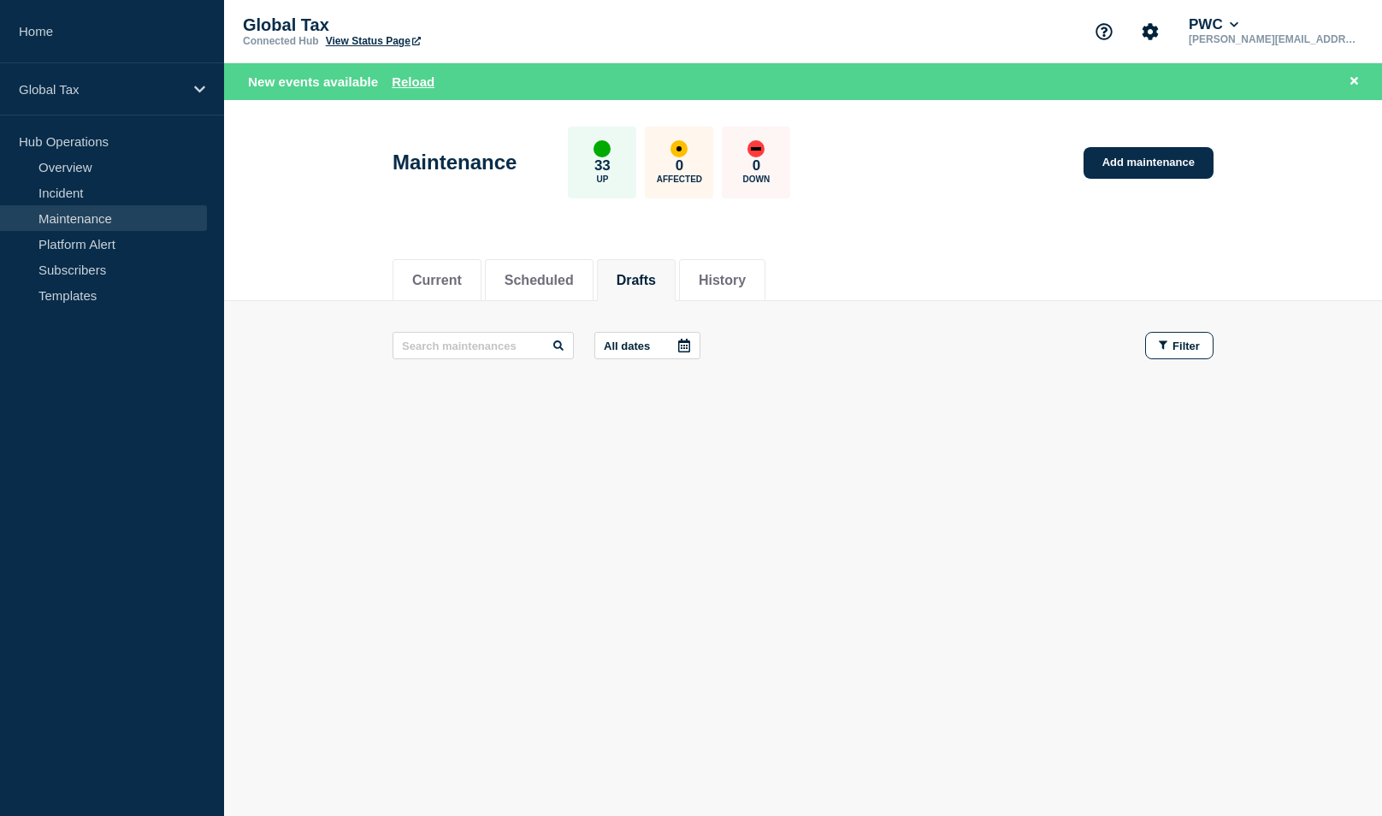
click at [668, 720] on body "Home Global Tax Hub Operations Overview Incident Maintenance Platform Alert Sub…" at bounding box center [691, 408] width 1382 height 816
click at [656, 276] on button "Drafts" at bounding box center [636, 280] width 39 height 15
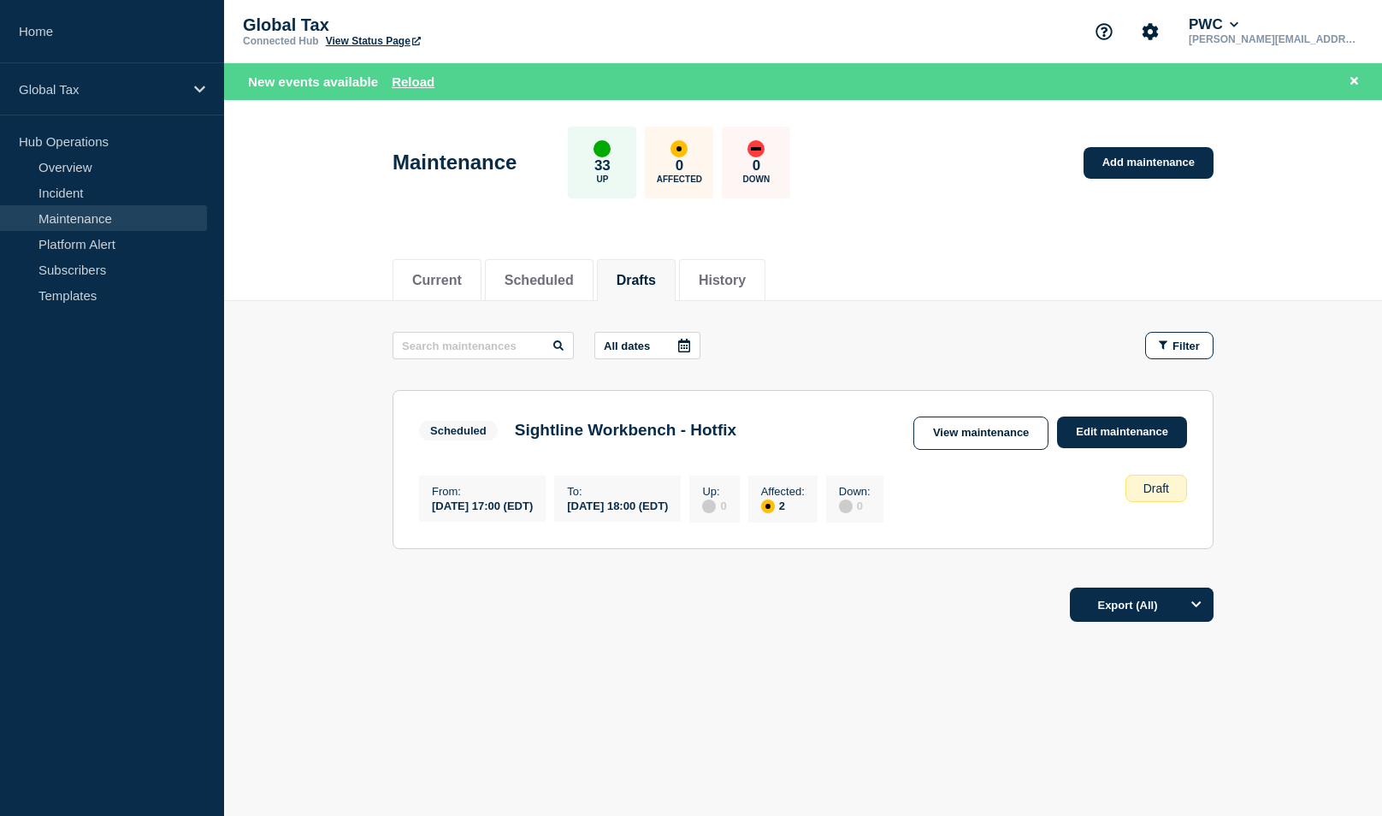
click at [947, 770] on main "Maintenance 33 Up 0 Affected 0 Down Add maintenance Current Scheduled Drafts Hi…" at bounding box center [803, 439] width 1158 height 678
click at [414, 80] on button "Reload" at bounding box center [413, 81] width 43 height 15
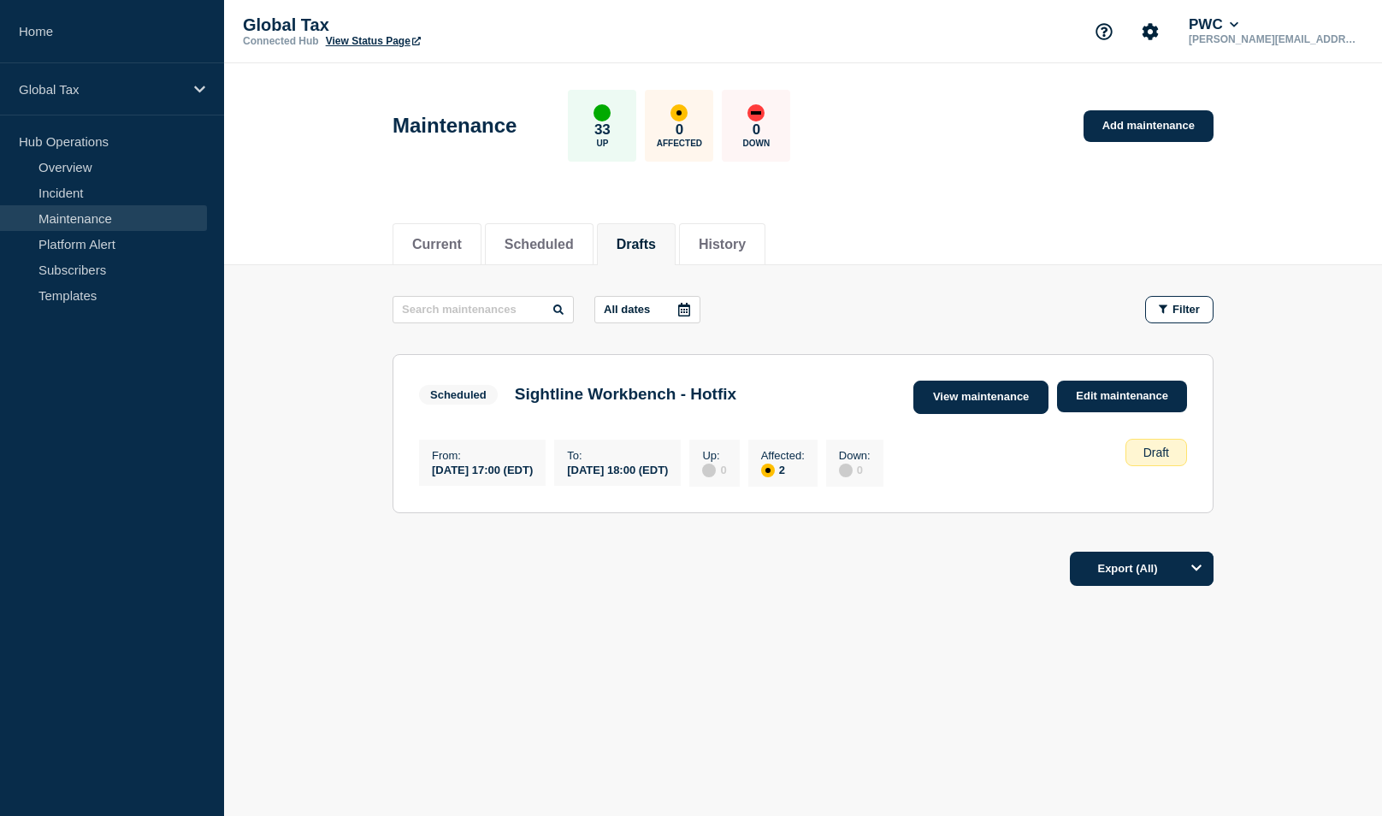
click at [1001, 398] on link "View maintenance" at bounding box center [980, 397] width 135 height 33
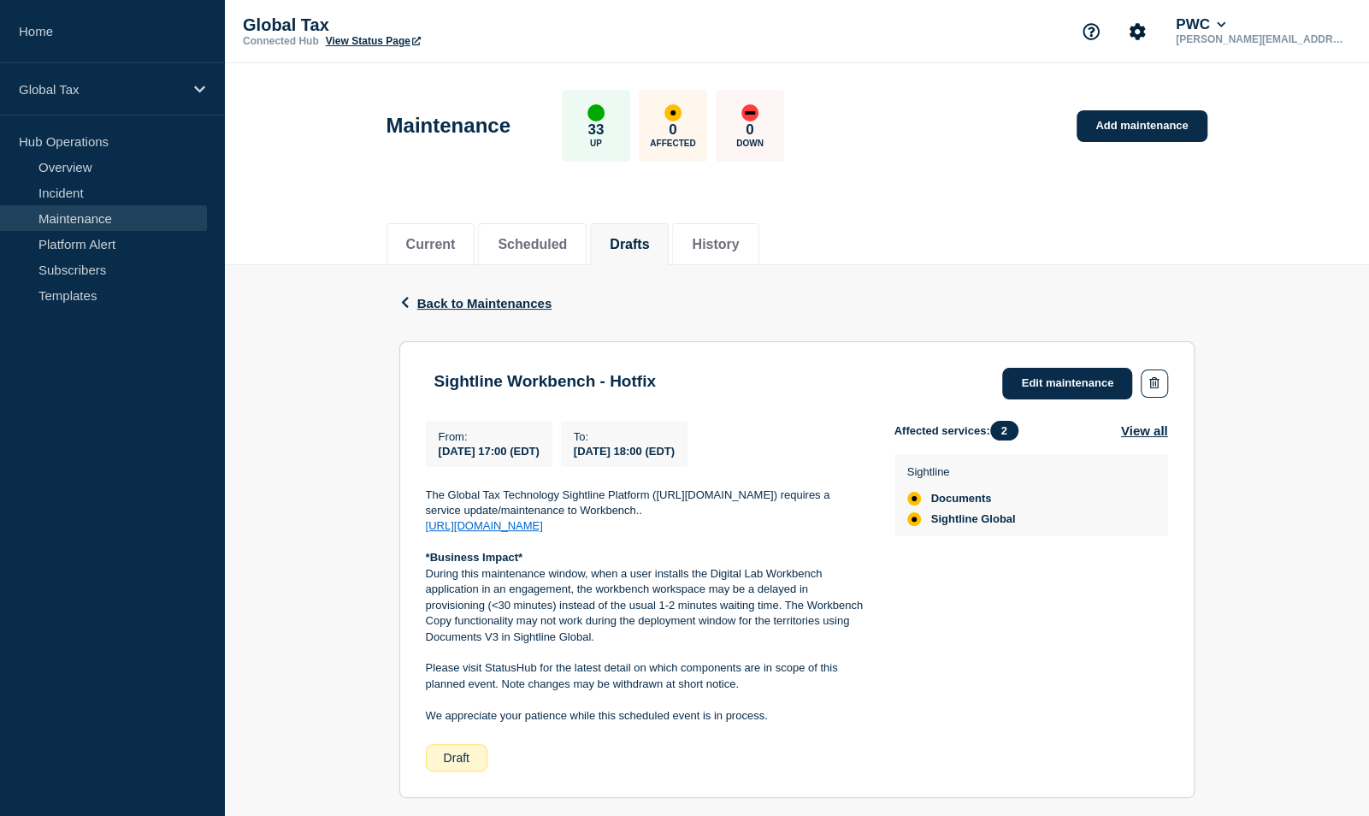
click at [424, 565] on section "Sightline Workbench - Hotfix Edit maintenance From : 2025-09-29 17:00 (EDT) To …" at bounding box center [796, 570] width 795 height 458
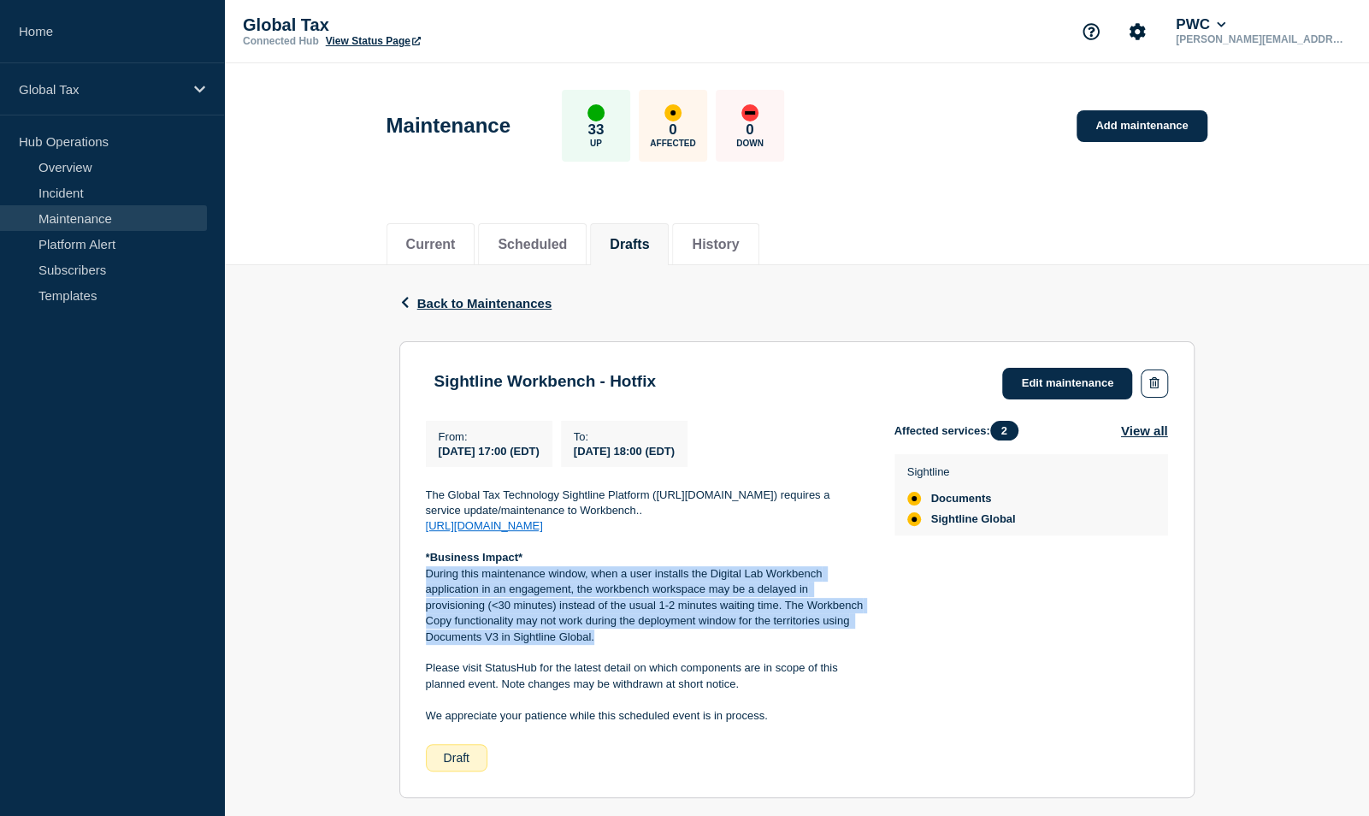
drag, startPoint x: 422, startPoint y: 571, endPoint x: 647, endPoint y: 640, distance: 235.1
click at [647, 640] on section "Sightline Workbench - Hotfix Edit maintenance From : 2025-09-29 17:00 (EDT) To …" at bounding box center [796, 570] width 795 height 458
copy p "During this maintenance window, when a user installs the Digital Lab Workbench …"
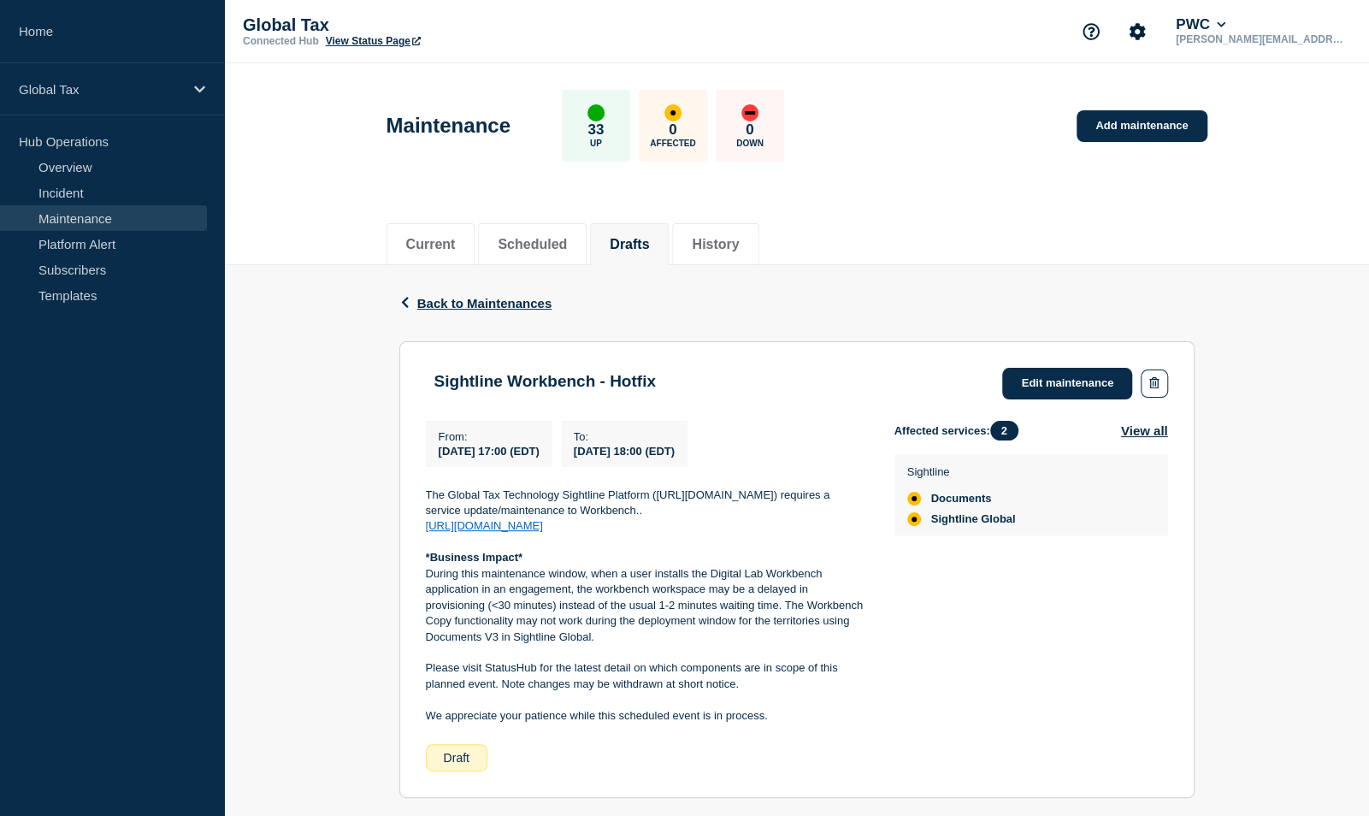
click at [1278, 633] on div "Back Back to Maintenances Sightline Workbench - Hotfix From 2025-09-29 17:00 (E…" at bounding box center [796, 604] width 1145 height 678
click at [1103, 379] on link "Edit maintenance" at bounding box center [1067, 384] width 130 height 32
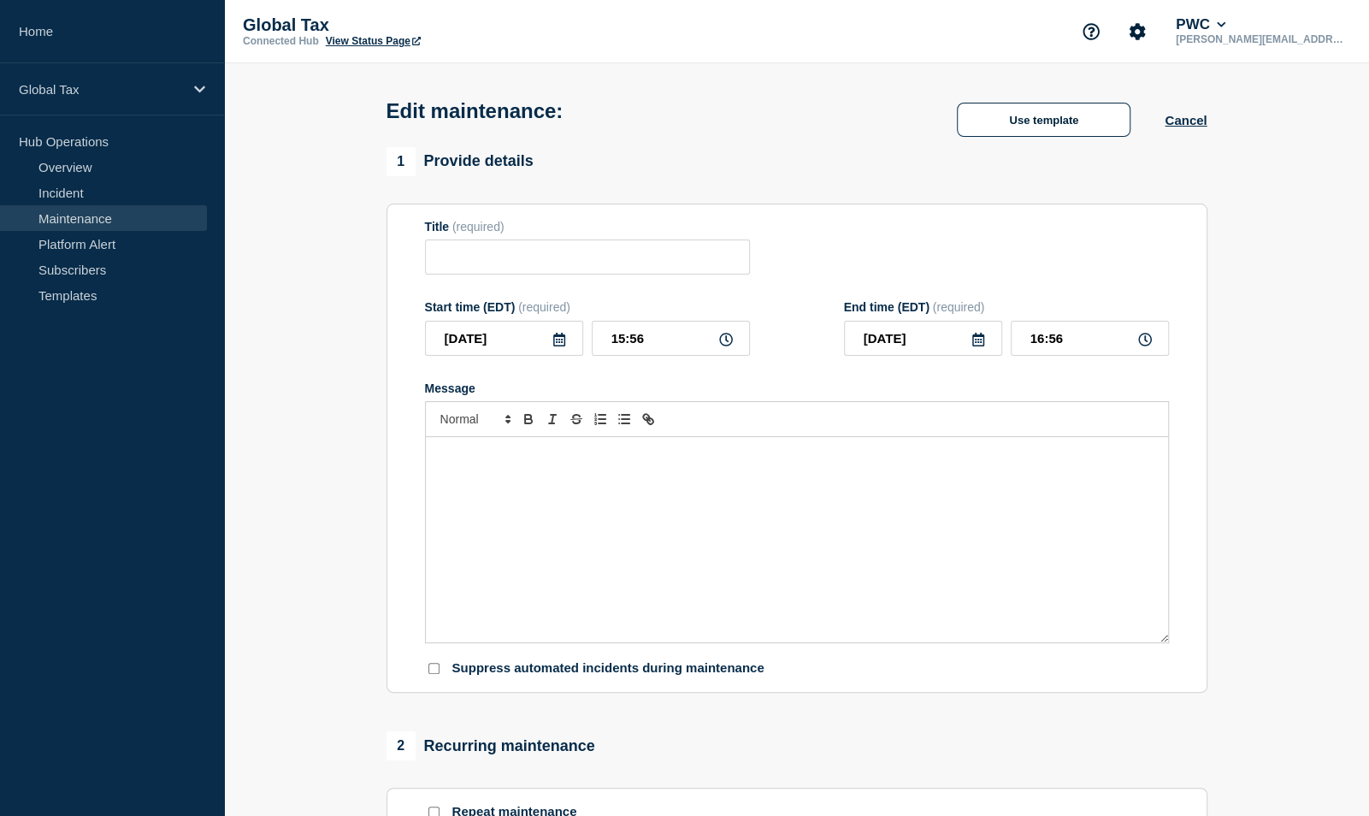
type input "Sightline Workbench - Hotfix"
type input "17:00"
type input "18:00"
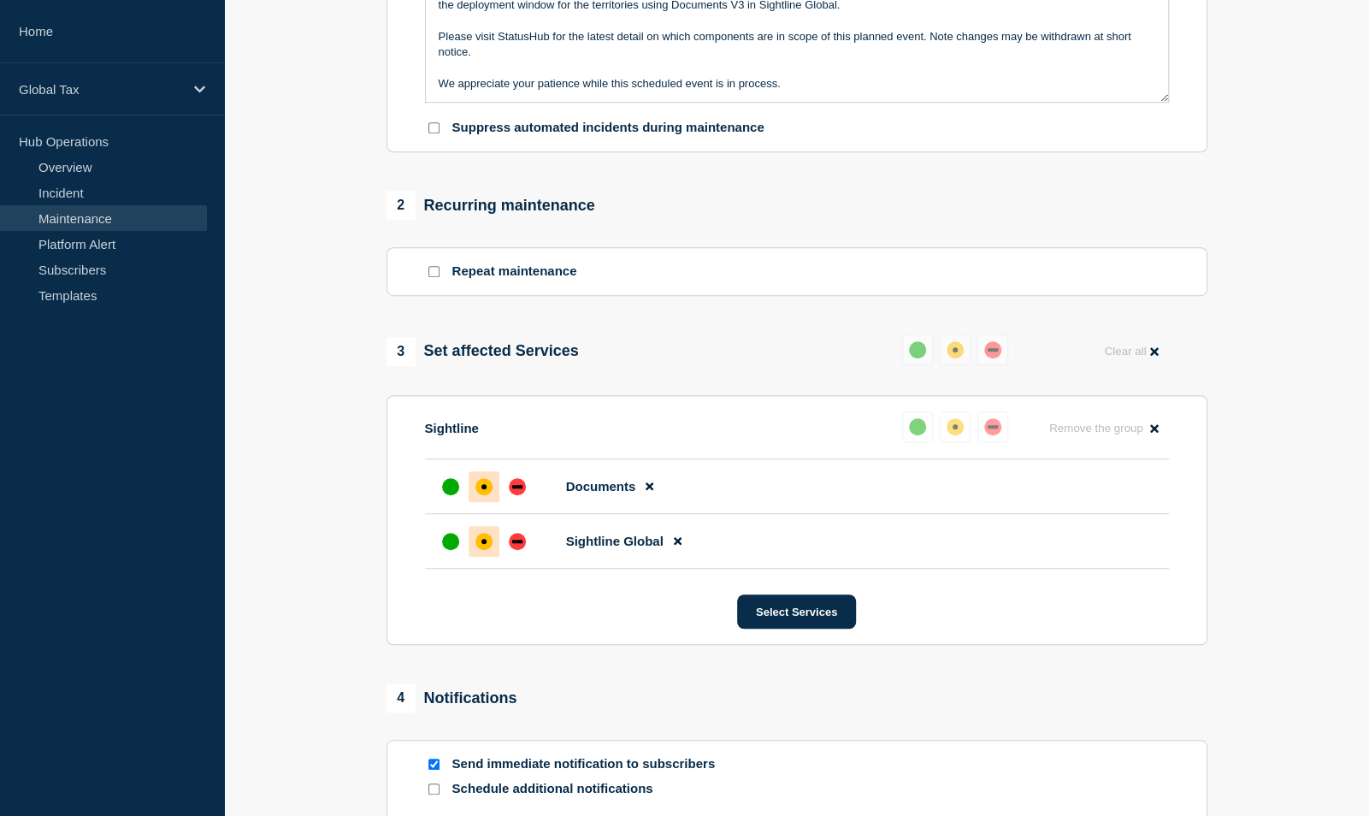
scroll to position [734, 0]
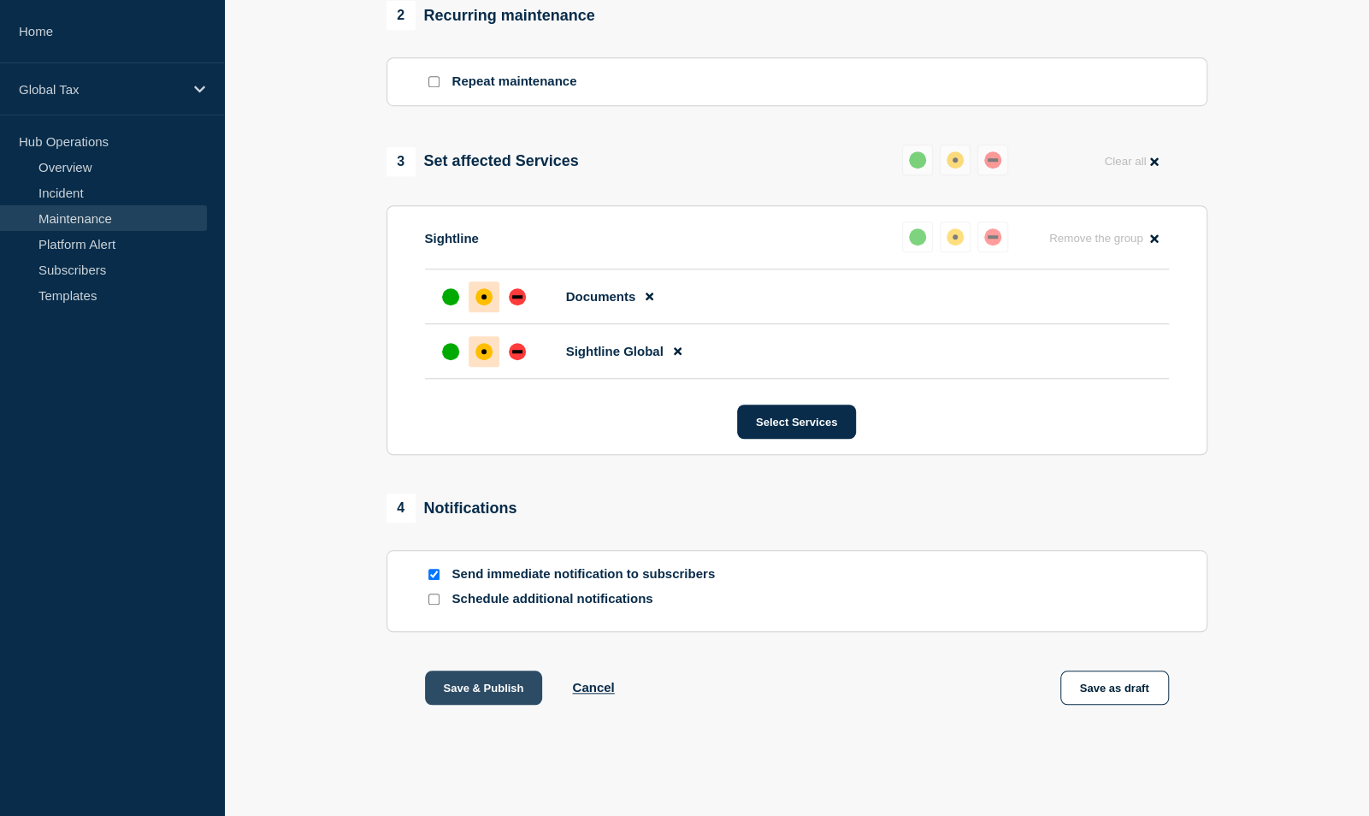
click at [483, 694] on button "Save & Publish" at bounding box center [484, 688] width 118 height 34
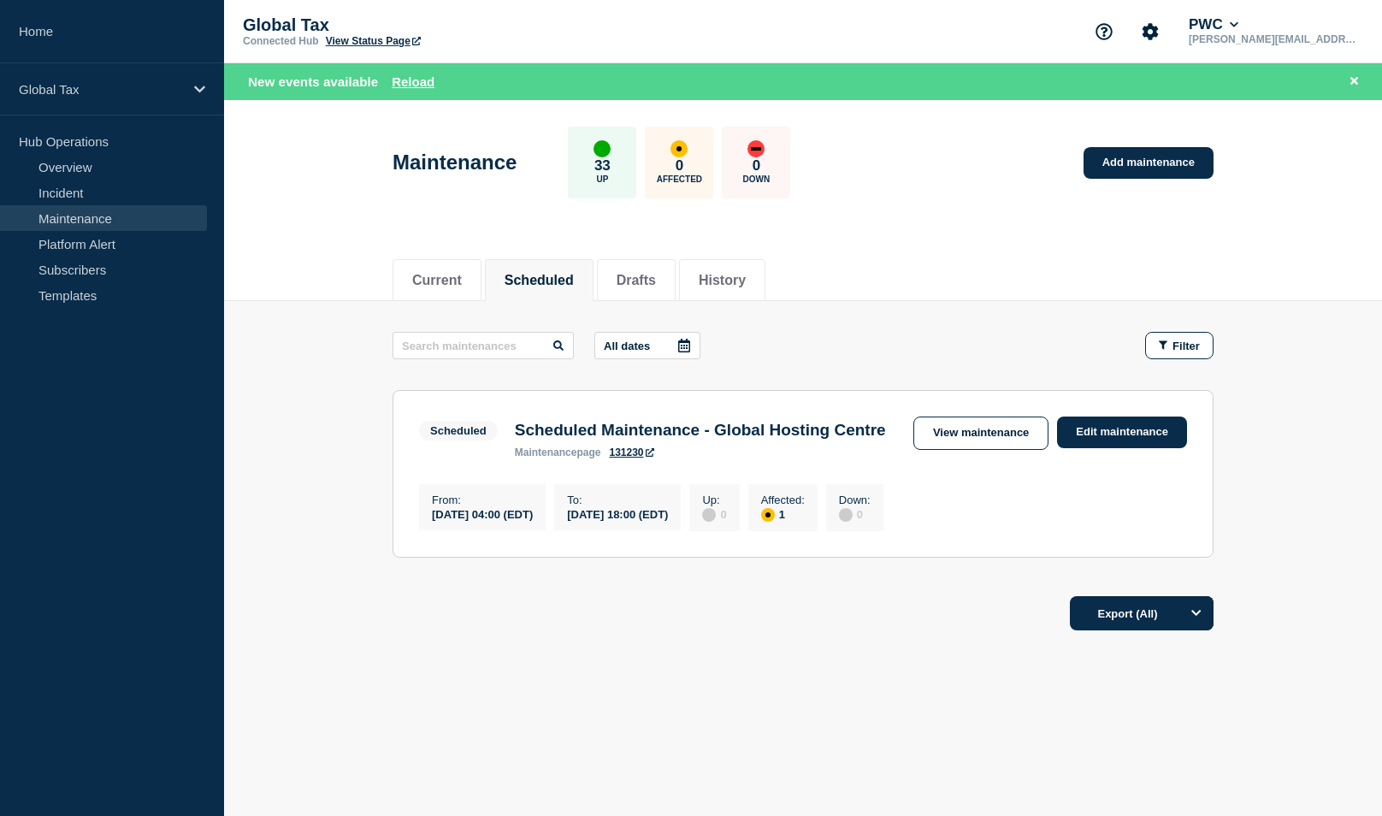
click at [404, 72] on div "New events available Reload" at bounding box center [806, 82] width 1117 height 20
click at [423, 83] on button "Reload" at bounding box center [413, 81] width 43 height 15
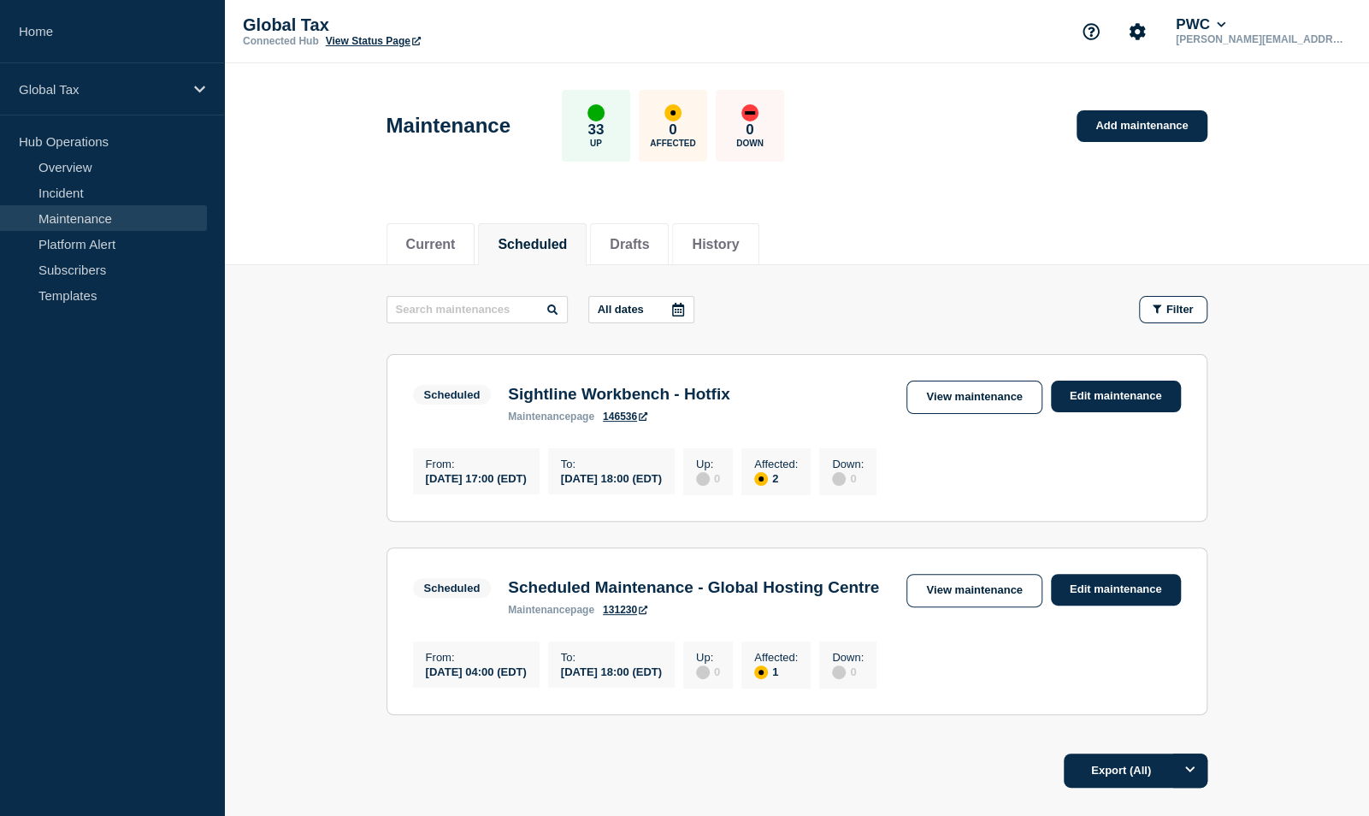
click at [973, 28] on div "Global Tax Connected Hub View Status Page PWC lynda.a.aulenti@pwc.com" at bounding box center [796, 31] width 1145 height 63
click at [15, 446] on aside "Home Global Tax Hub Operations Overview Incident Maintenance Platform Alert Sub…" at bounding box center [112, 408] width 224 height 816
